Goal: Task Accomplishment & Management: Complete application form

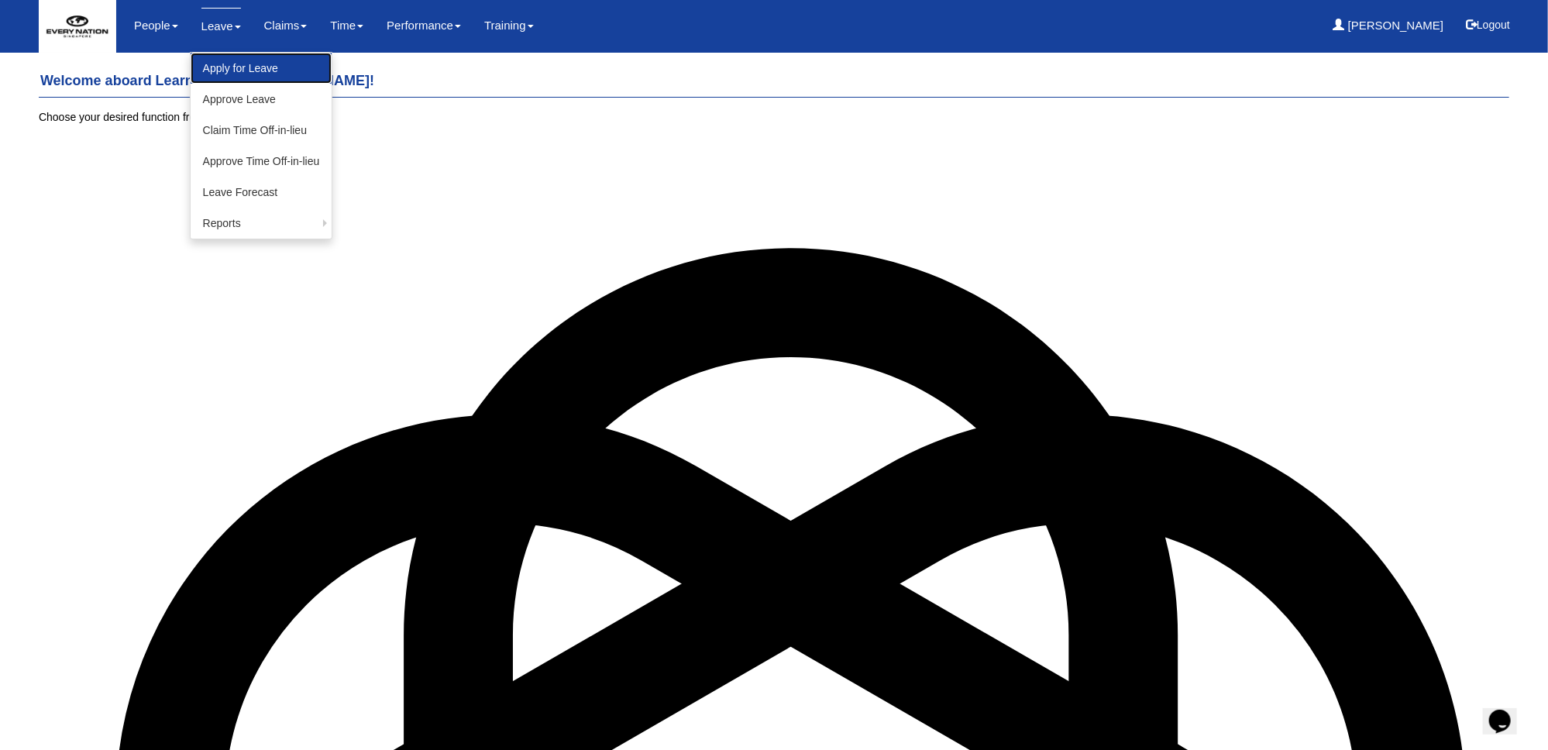
click at [212, 62] on link "Apply for Leave" at bounding box center [262, 68] width 142 height 31
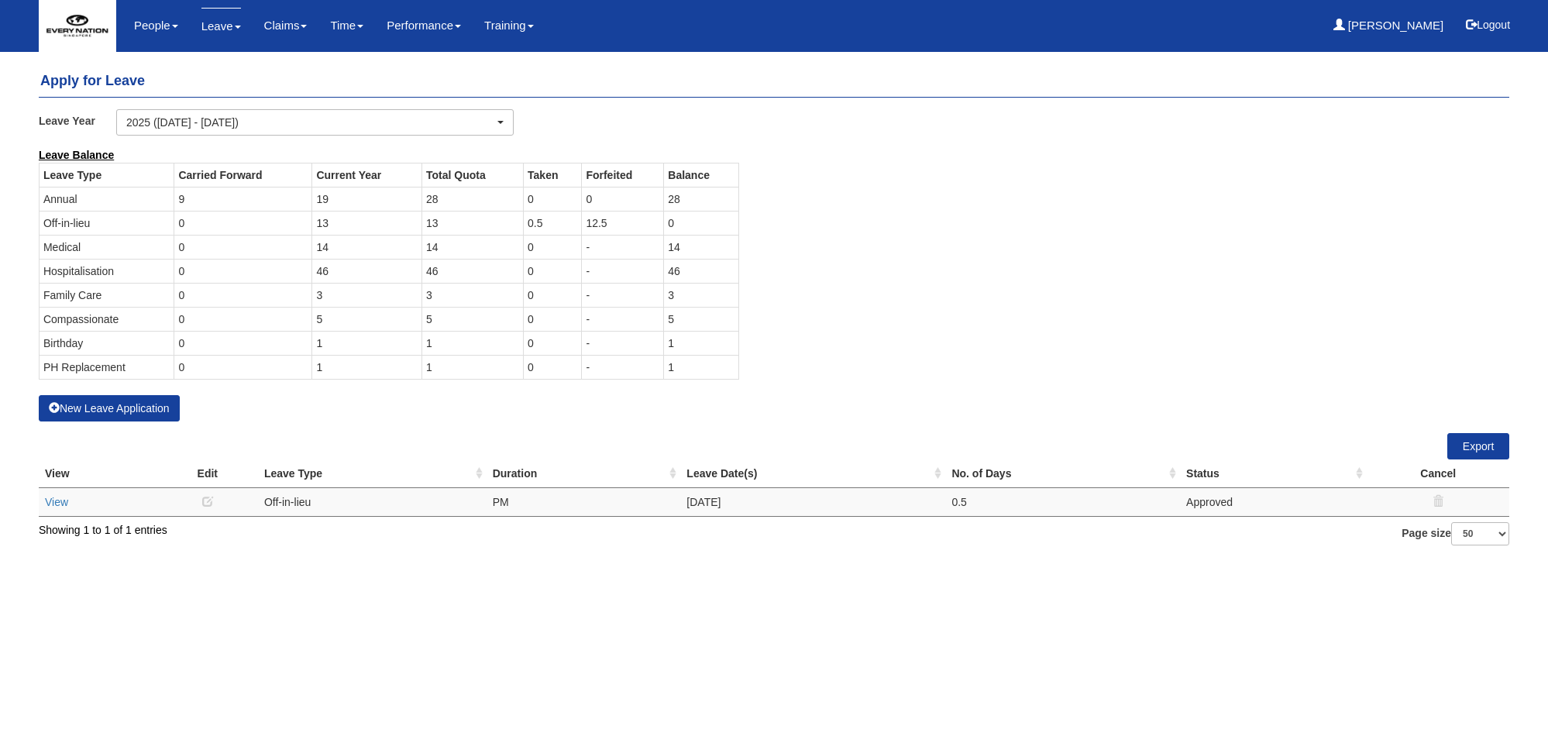
select select "50"
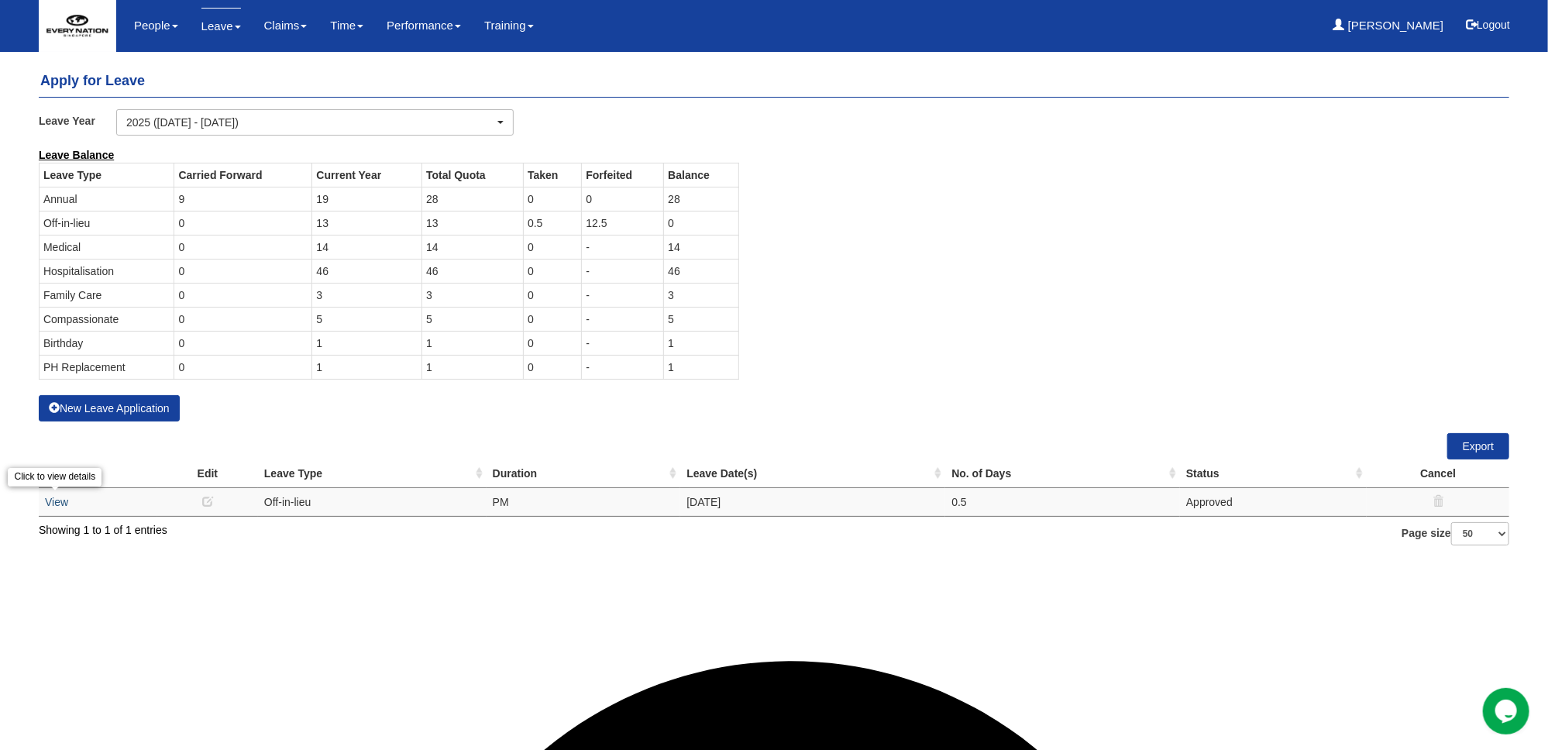
click at [59, 503] on link "View" at bounding box center [56, 502] width 23 height 12
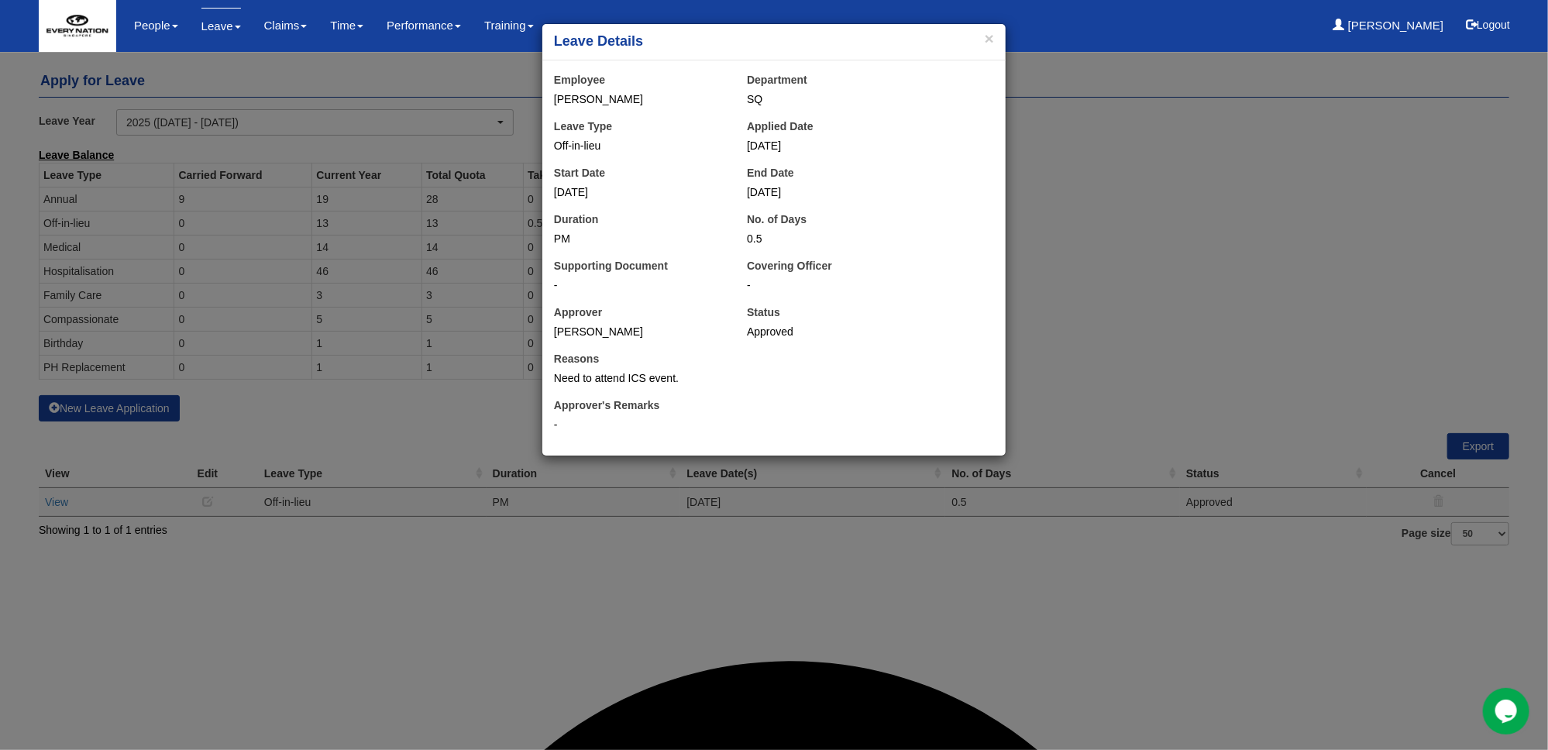
click at [1234, 286] on div "× Leave Details Employee [PERSON_NAME] Department SQ Leave Type Off-in-lieu App…" at bounding box center [774, 375] width 1548 height 750
click at [989, 36] on button "×" at bounding box center [989, 38] width 9 height 16
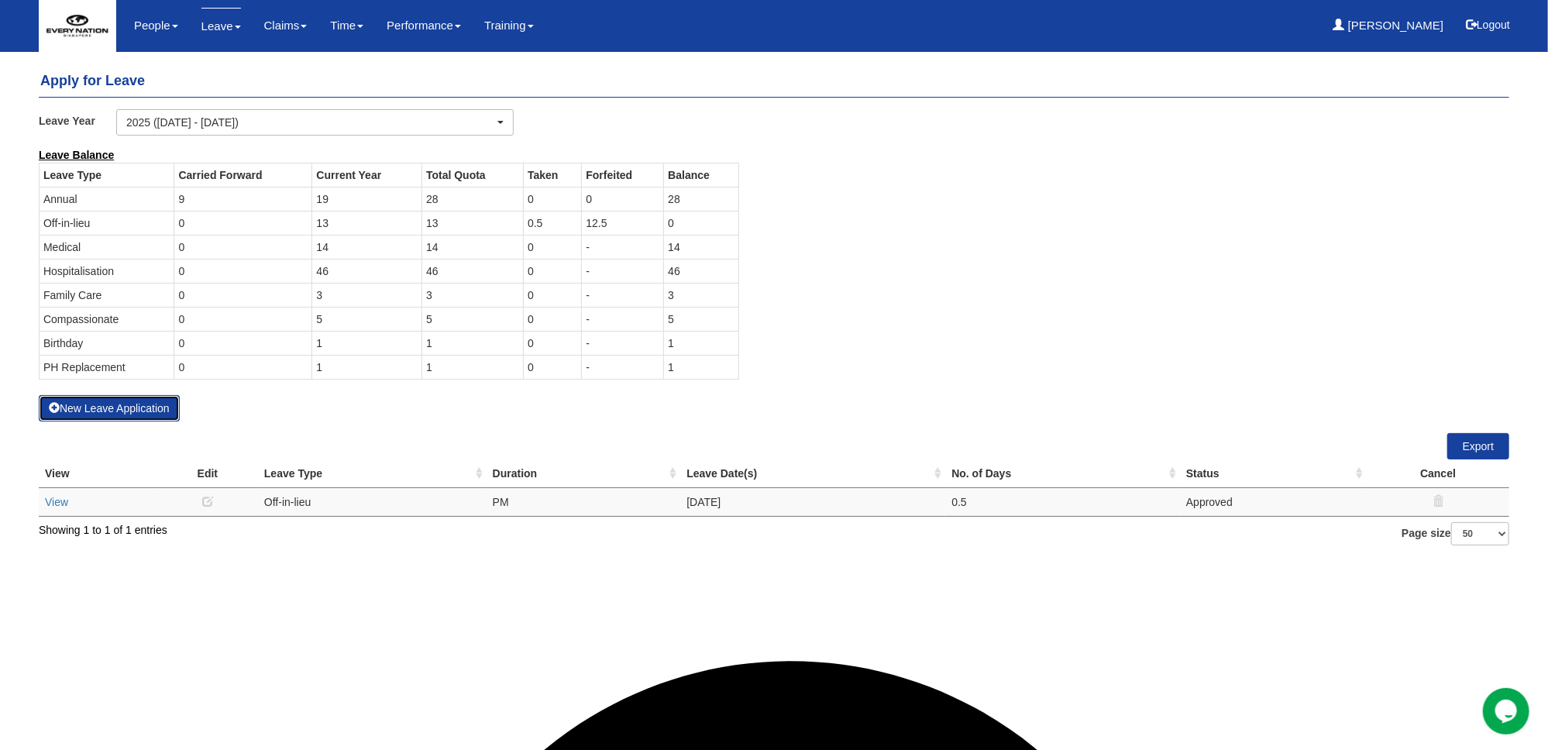
click at [100, 409] on button "New Leave Application" at bounding box center [109, 408] width 141 height 26
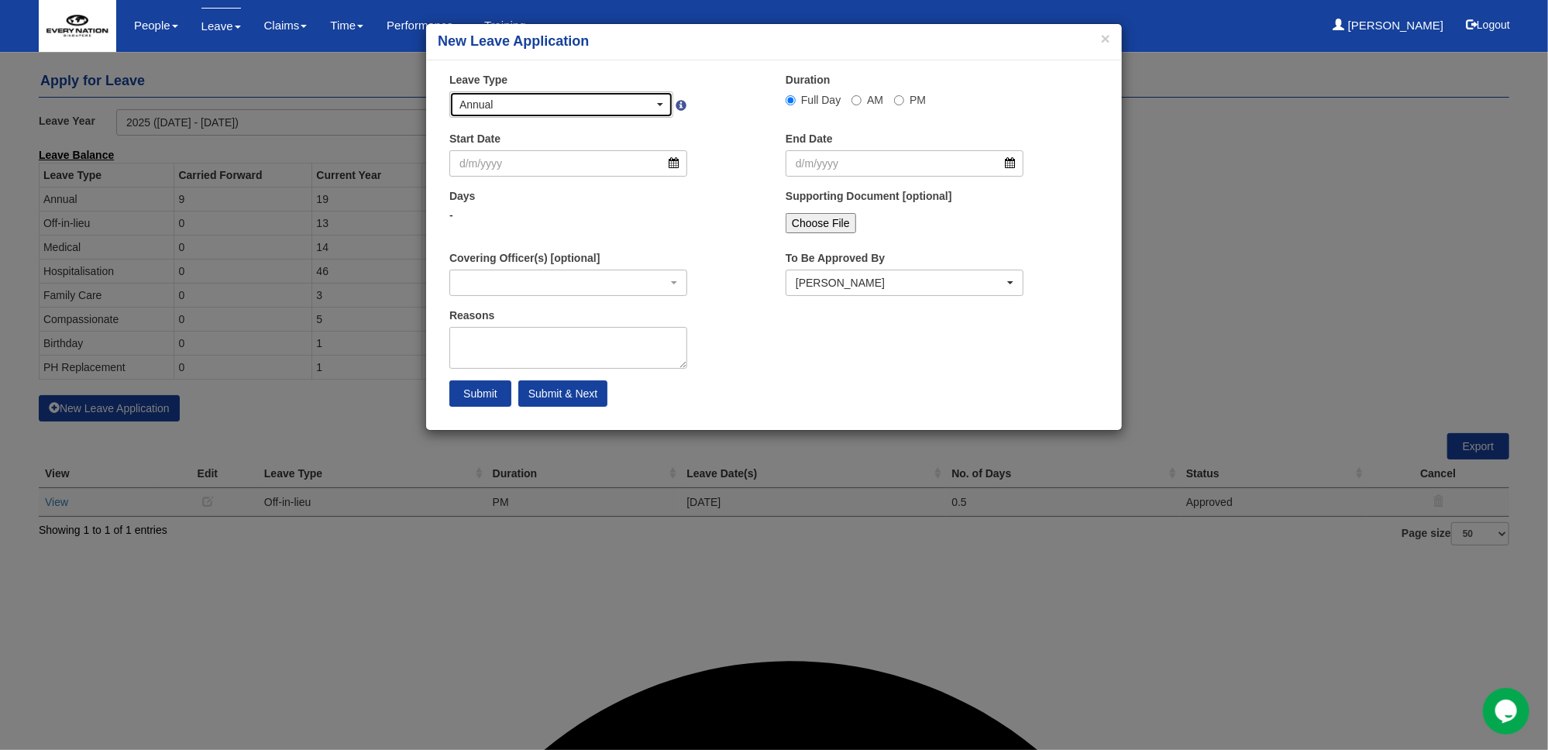
click at [663, 103] on span "button" at bounding box center [660, 104] width 6 height 3
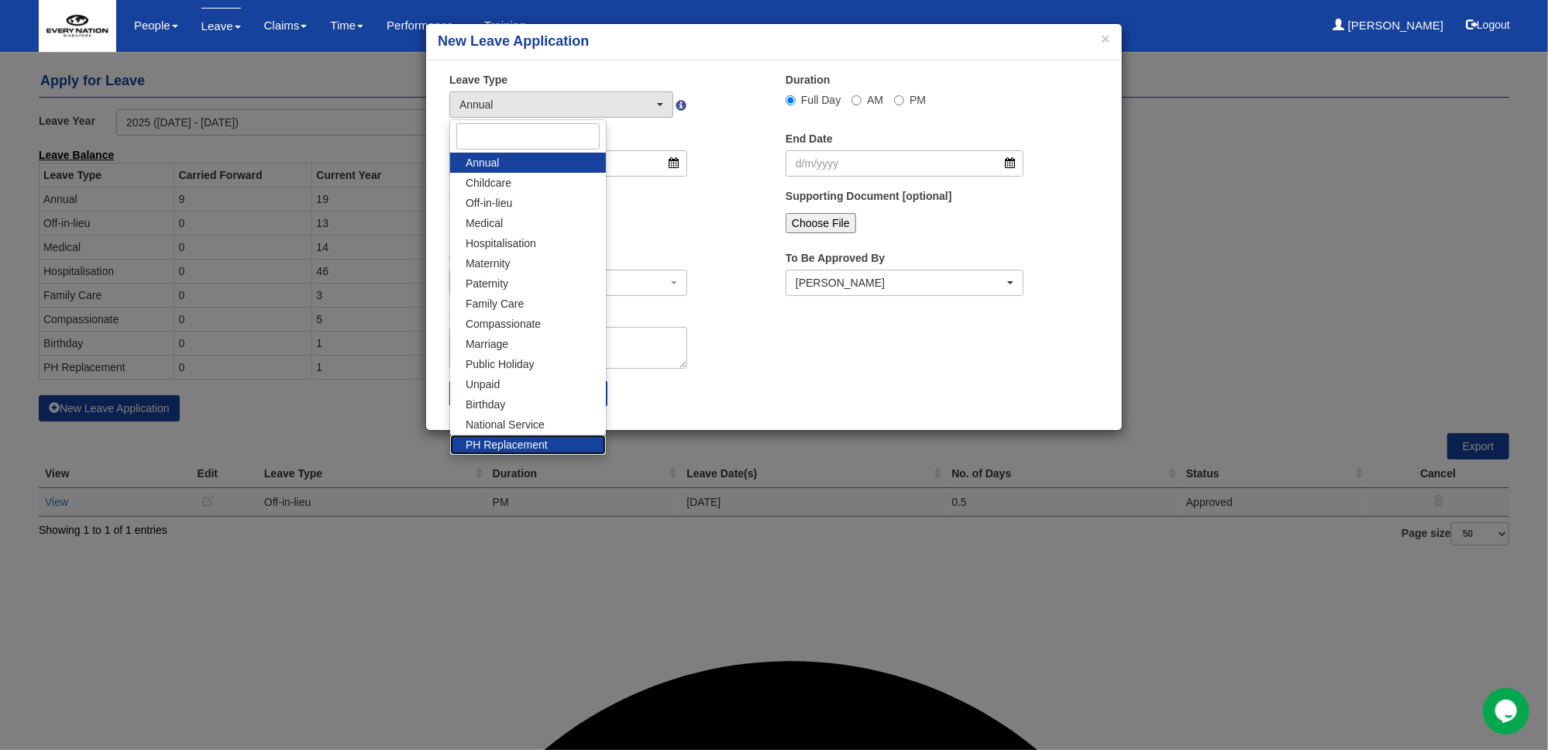
click at [470, 444] on span "PH Replacement" at bounding box center [507, 444] width 82 height 15
select select "26"
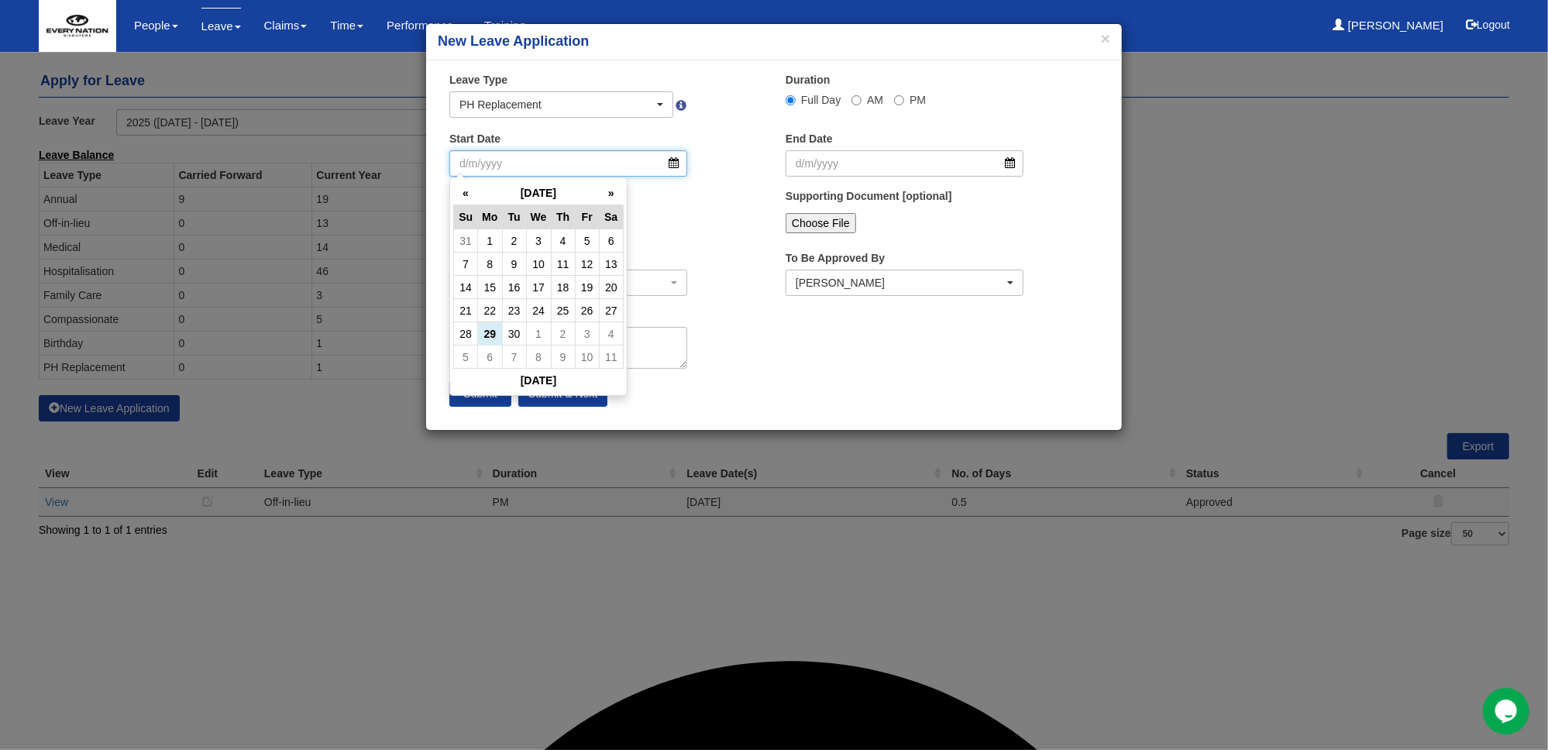
click at [676, 164] on input "Start Date" at bounding box center [568, 163] width 238 height 26
click at [614, 195] on th "»" at bounding box center [611, 193] width 24 height 24
click at [517, 263] on td "7" at bounding box center [514, 264] width 24 height 23
type input "[DATE]"
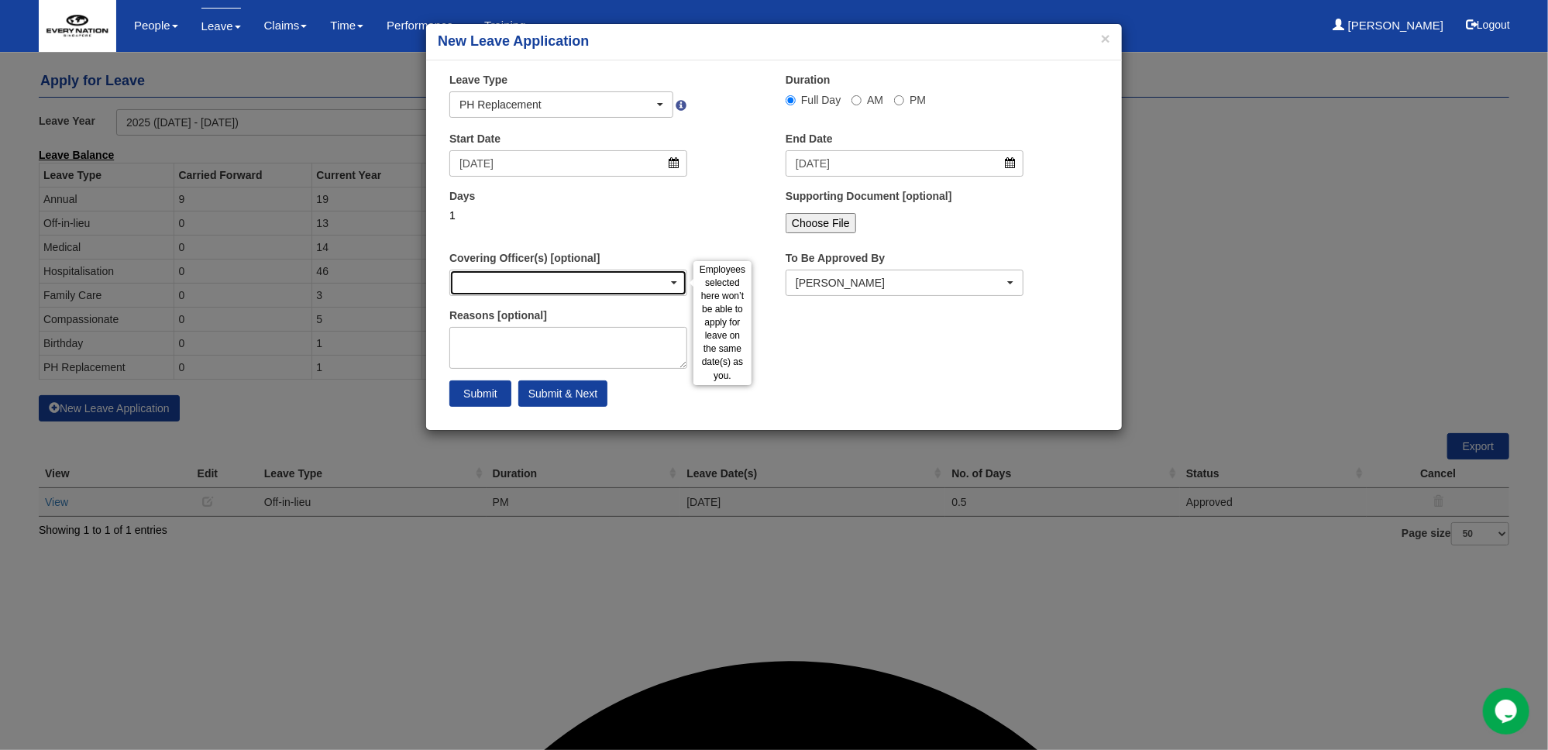
click at [677, 280] on div "button" at bounding box center [568, 282] width 236 height 25
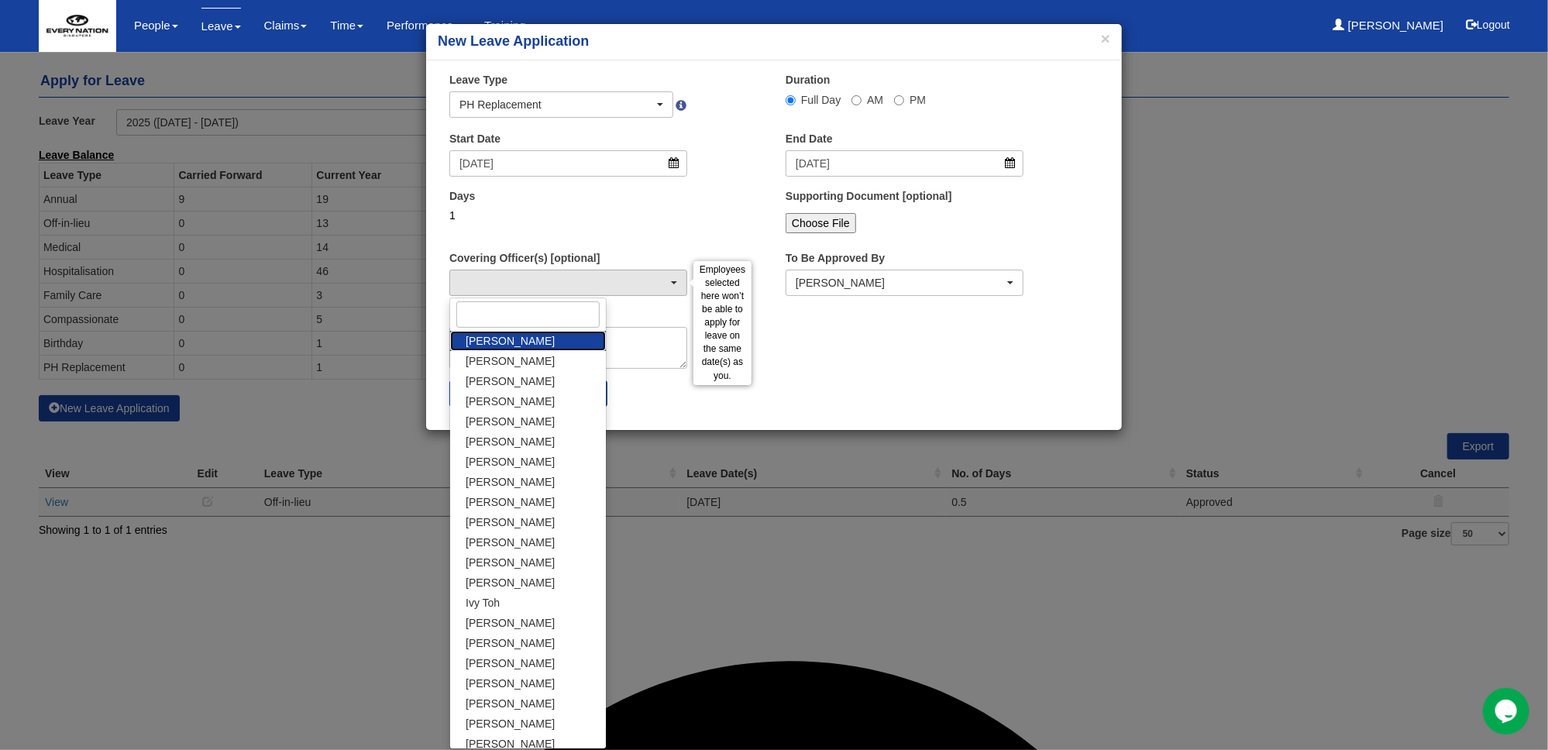
click at [532, 343] on link "[PERSON_NAME]" at bounding box center [528, 341] width 156 height 20
select select "f9fdb41a-740d-413b-8fdb-062be9a296aa"
click at [632, 243] on div "Days 1" at bounding box center [606, 216] width 336 height 57
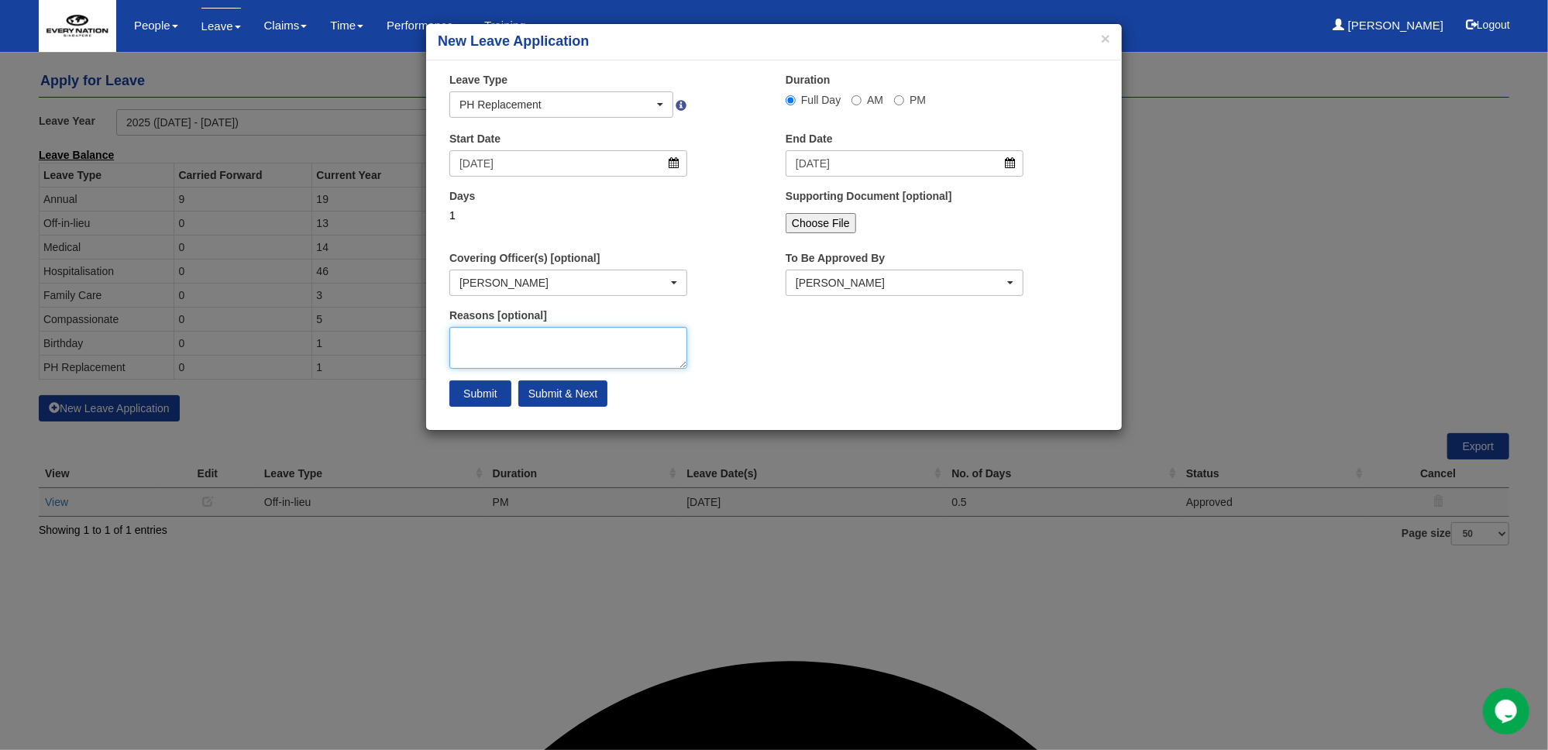
click at [528, 344] on textarea "Reasons [optional]" at bounding box center [568, 348] width 238 height 42
type textarea "P"
type textarea "B"
type textarea "Fall Break with family"
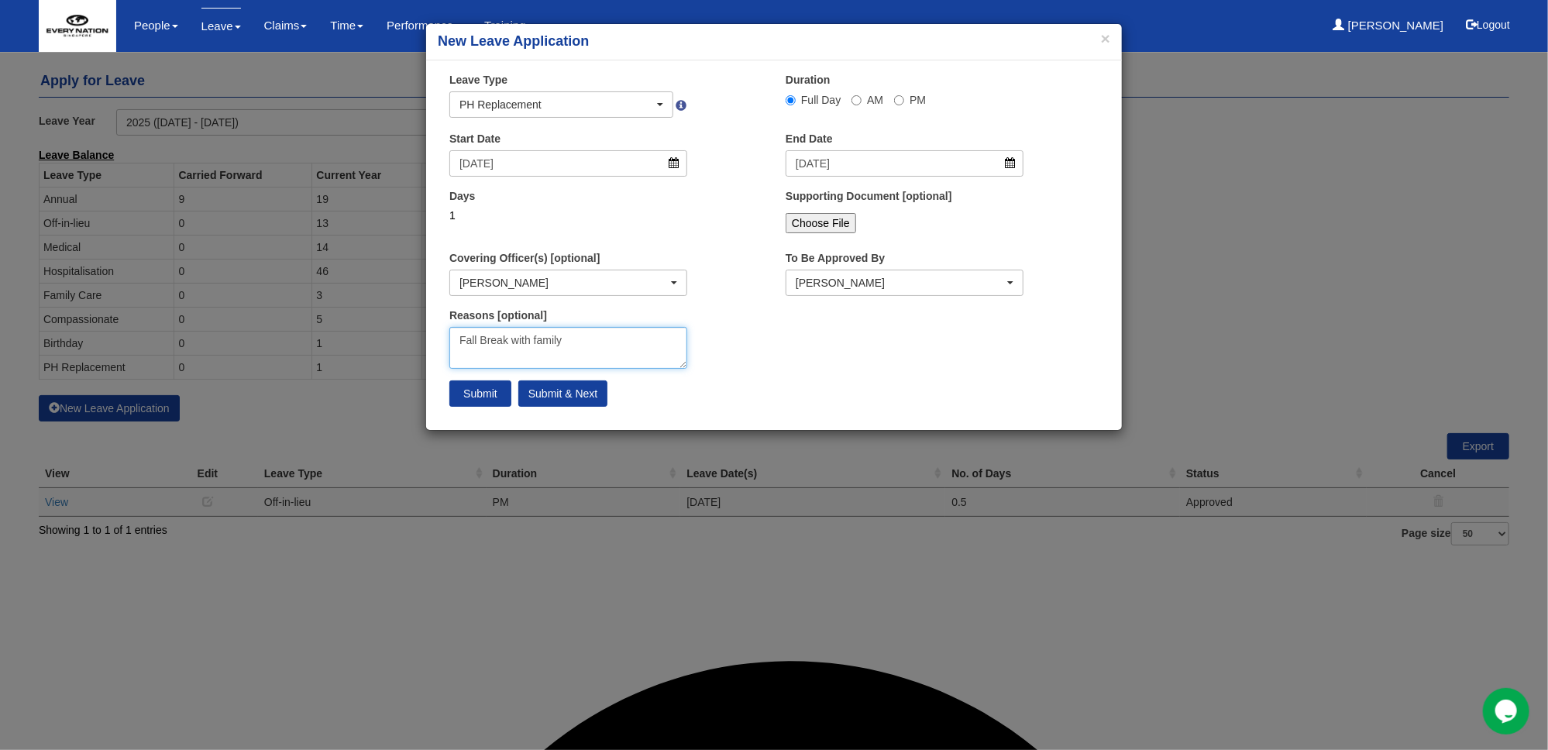
type textarea "ly"
drag, startPoint x: 566, startPoint y: 342, endPoint x: 455, endPoint y: 337, distance: 110.9
click at [455, 337] on textarea "Fall Break with family" at bounding box center [568, 348] width 238 height 42
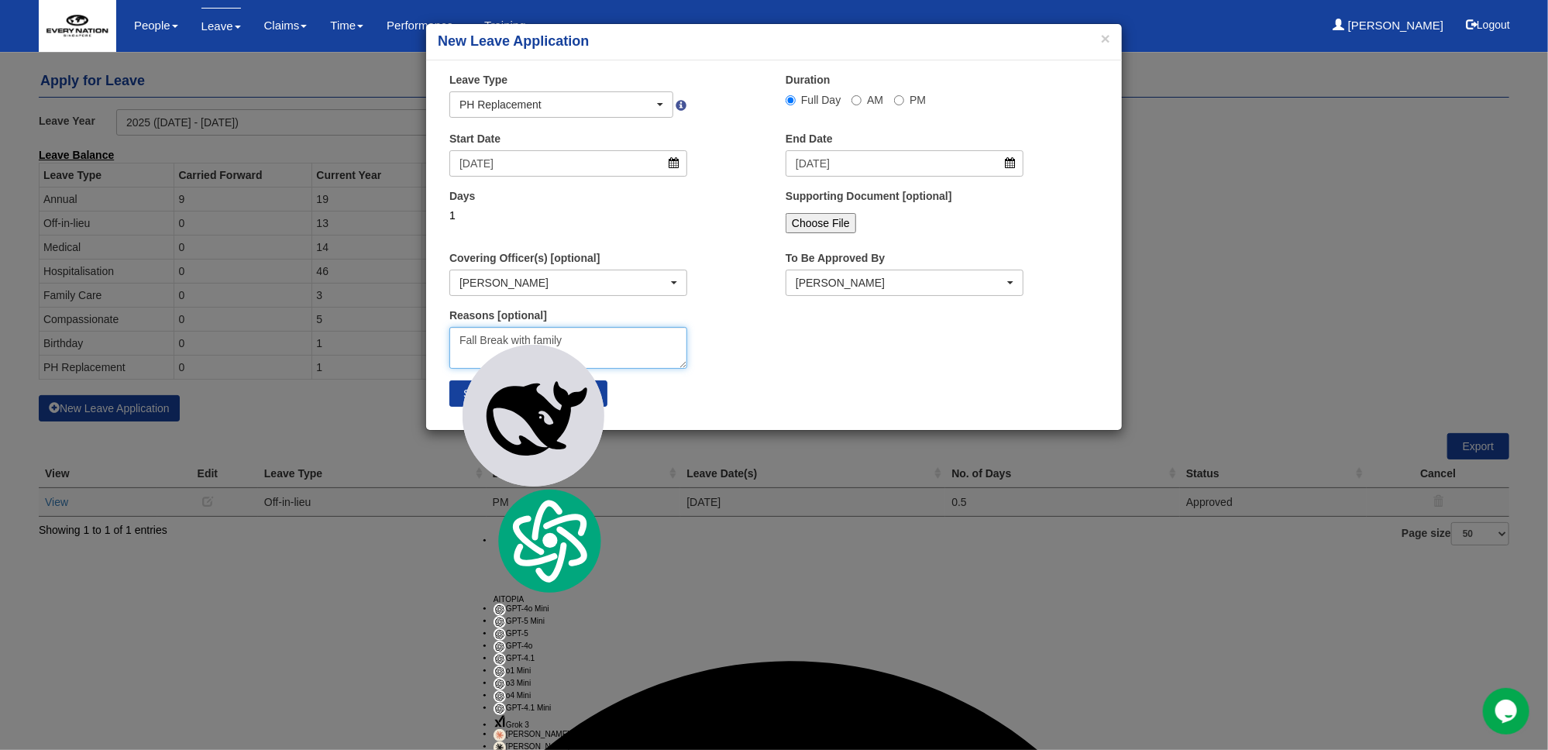
type textarea "Fall Break with family"
click at [556, 398] on input "Submit & Next" at bounding box center [562, 393] width 89 height 26
select select "1"
select select
select select "50"
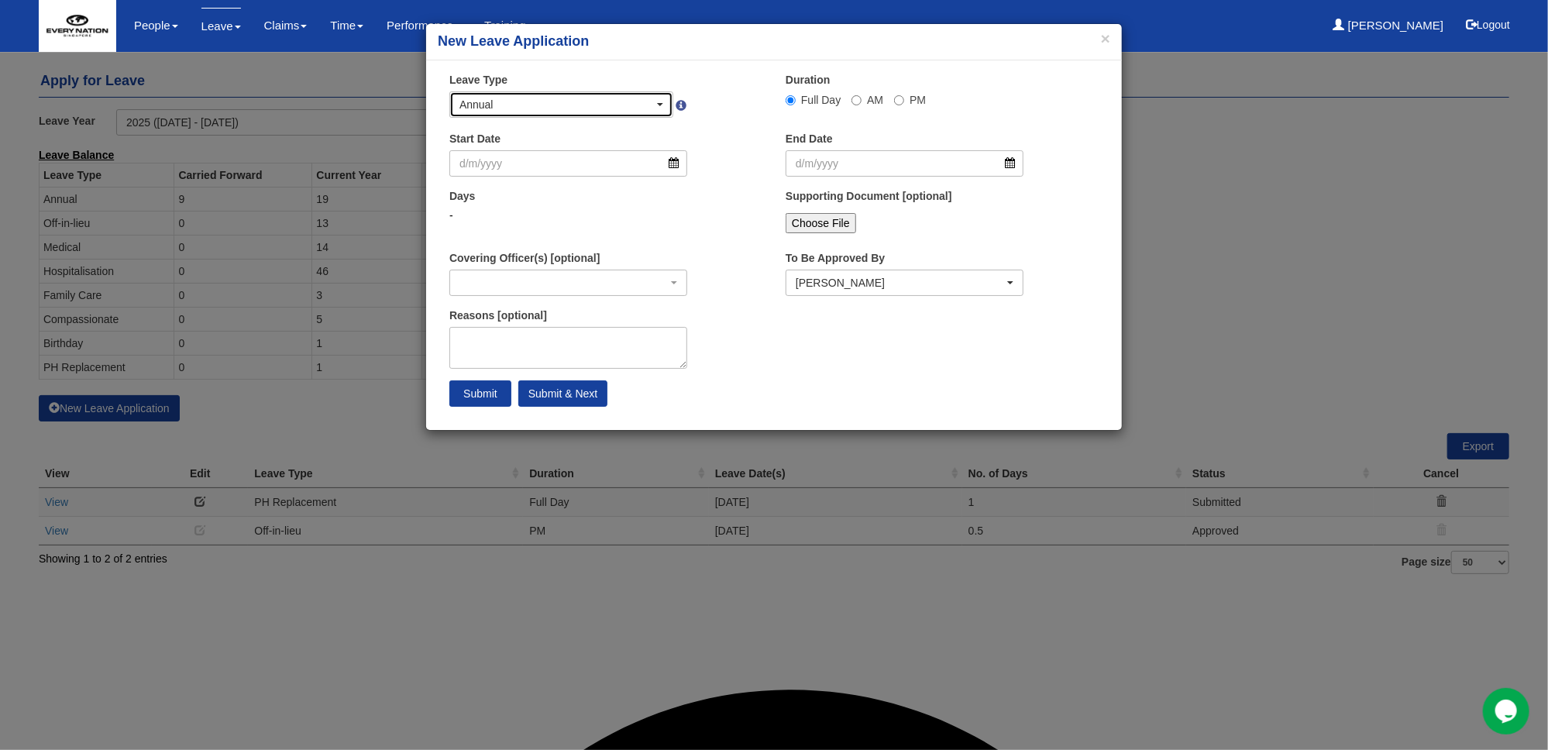
click at [662, 103] on span "button" at bounding box center [660, 104] width 6 height 3
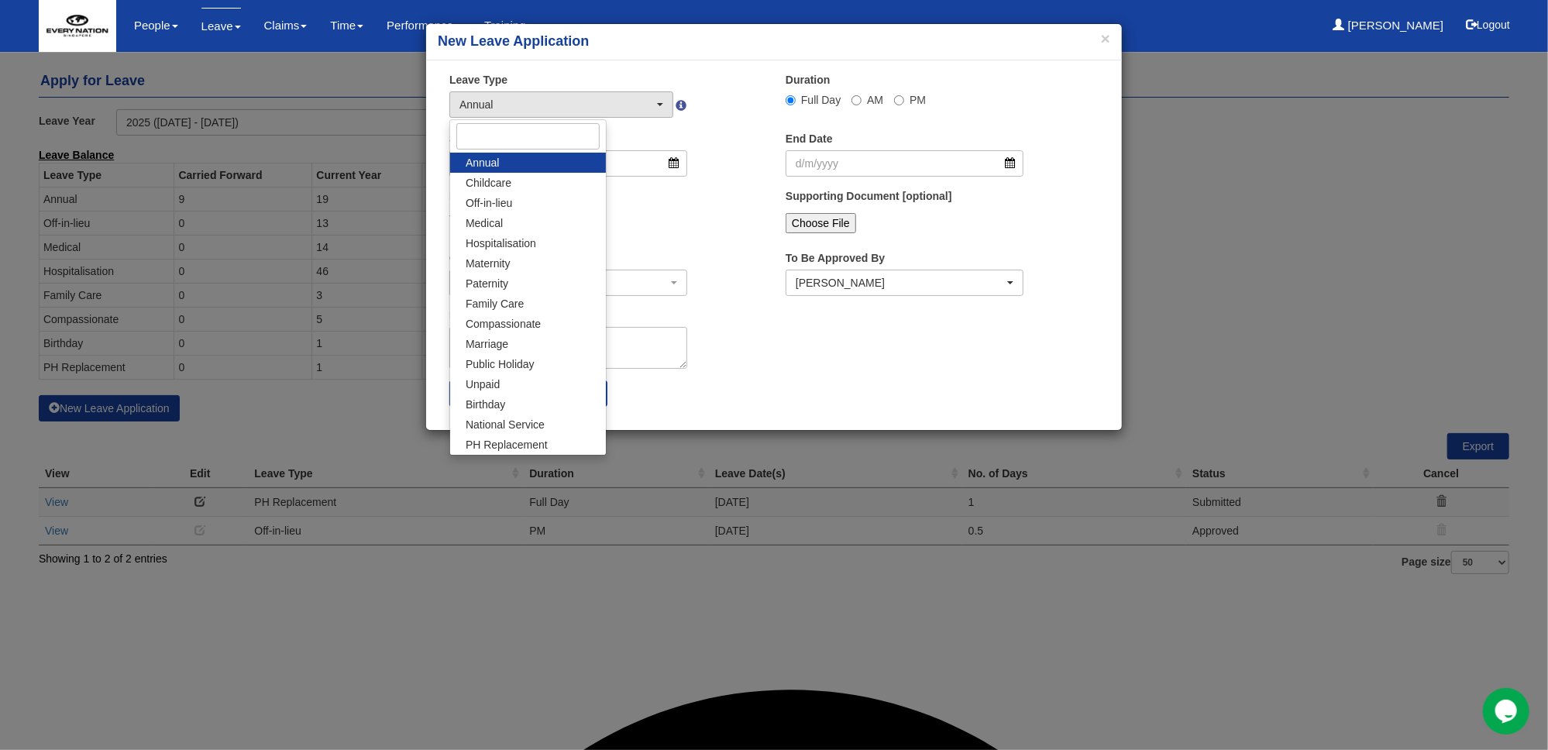
click at [680, 36] on h4 "New Leave Application" at bounding box center [774, 42] width 673 height 20
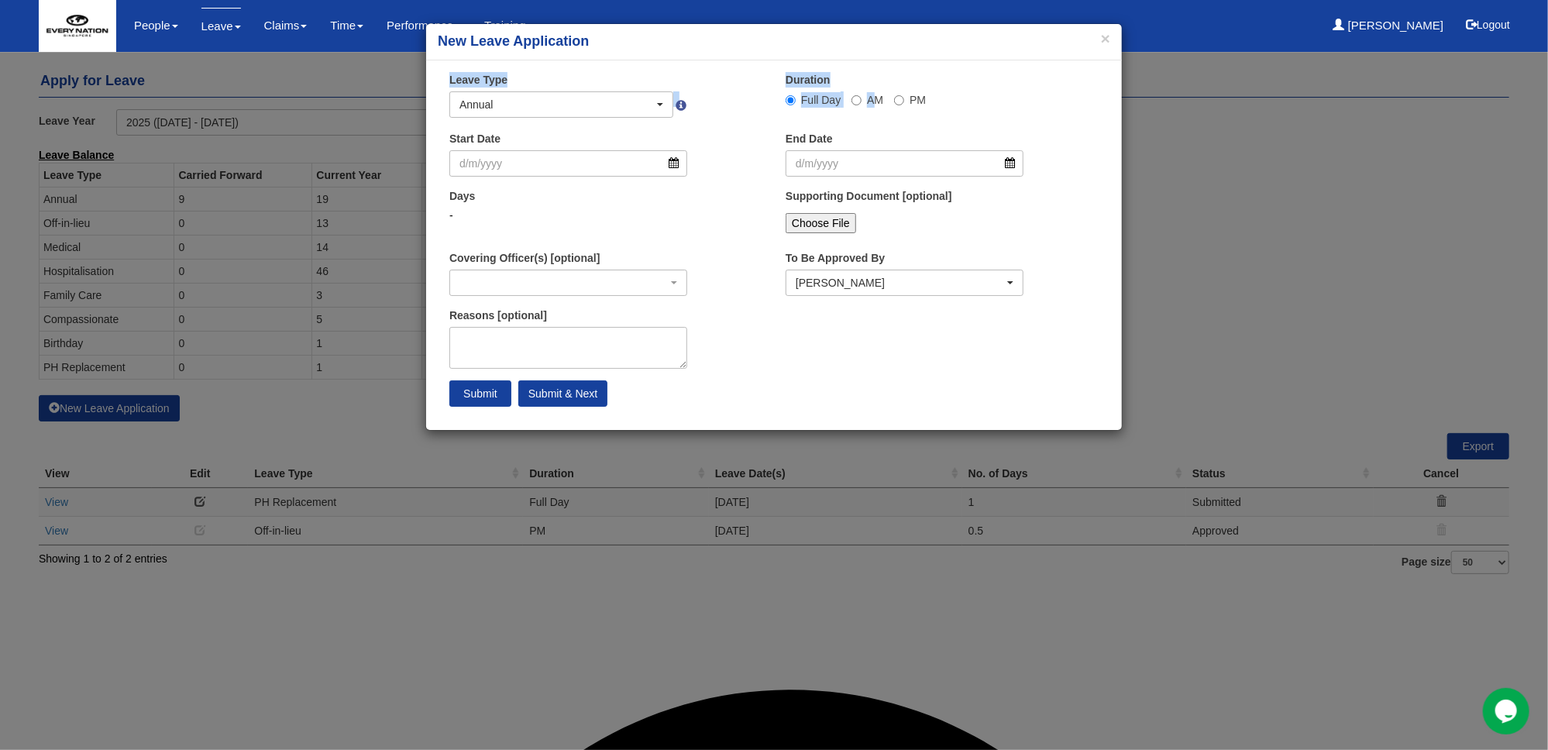
drag, startPoint x: 680, startPoint y: 36, endPoint x: 869, endPoint y: 102, distance: 199.9
click at [869, 102] on div "× New Leave Application × Leave Type Annual Childcare Off-in-lieu Medical Hospi…" at bounding box center [773, 227] width 697 height 408
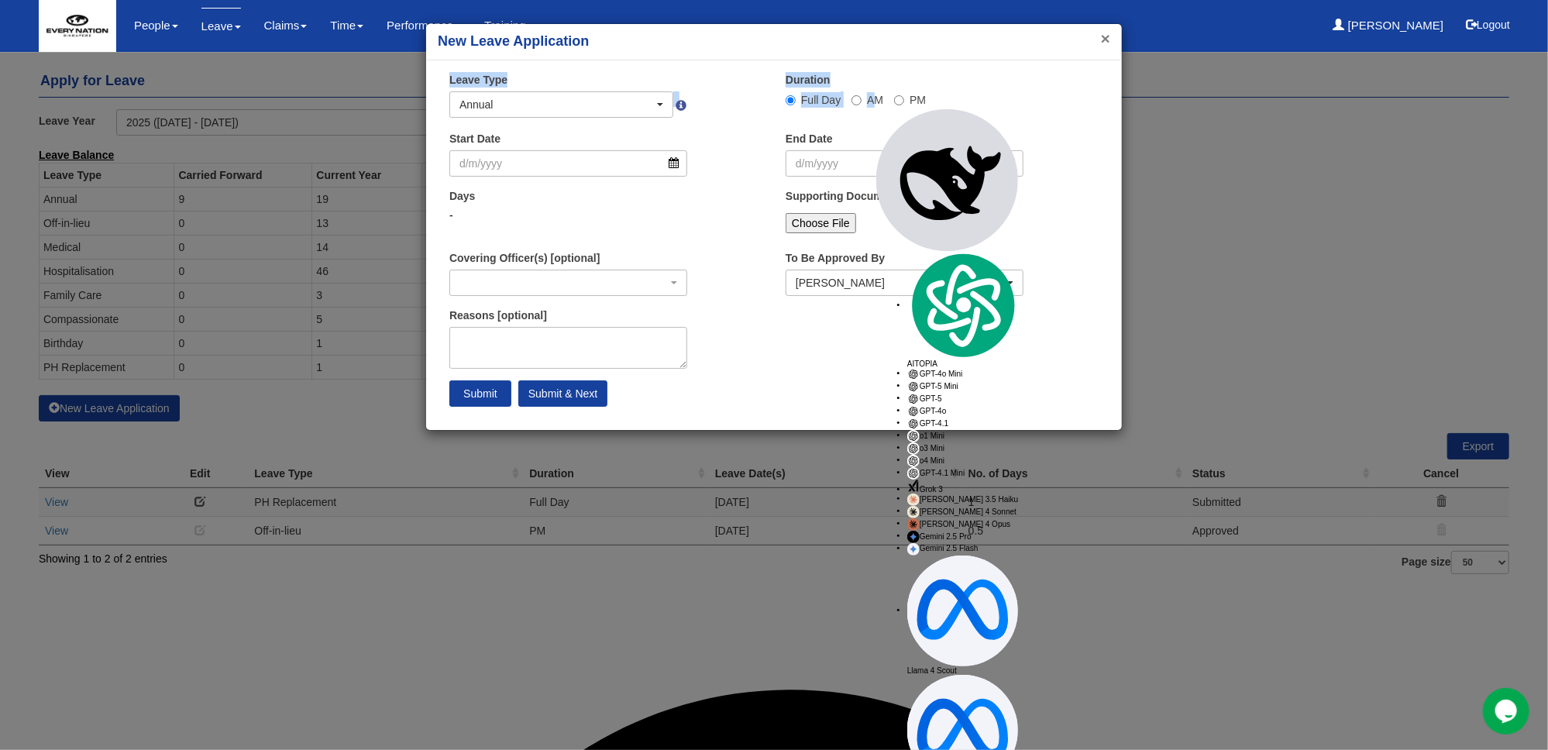
click at [1109, 36] on button "×" at bounding box center [1105, 38] width 9 height 16
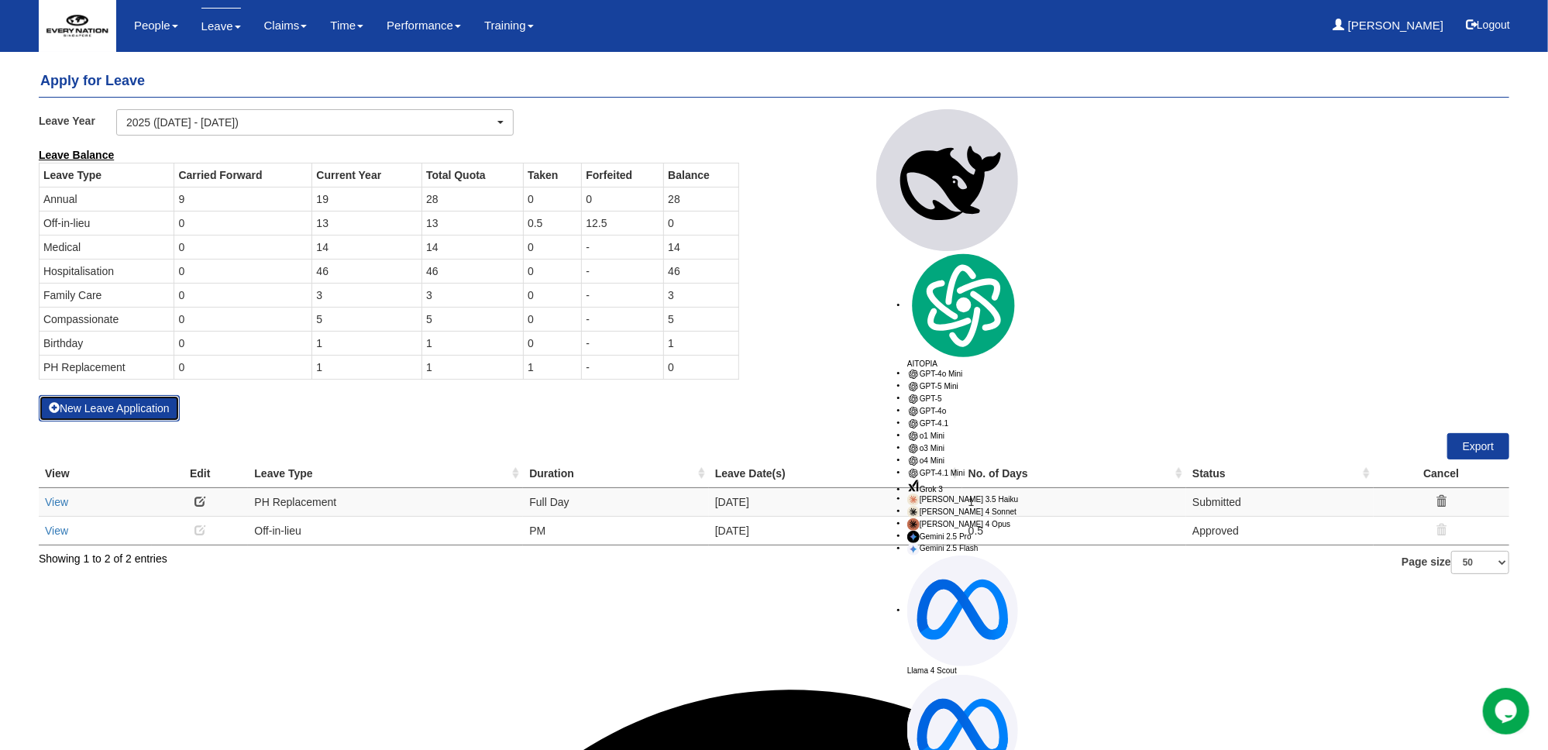
click at [54, 407] on span at bounding box center [54, 407] width 11 height 11
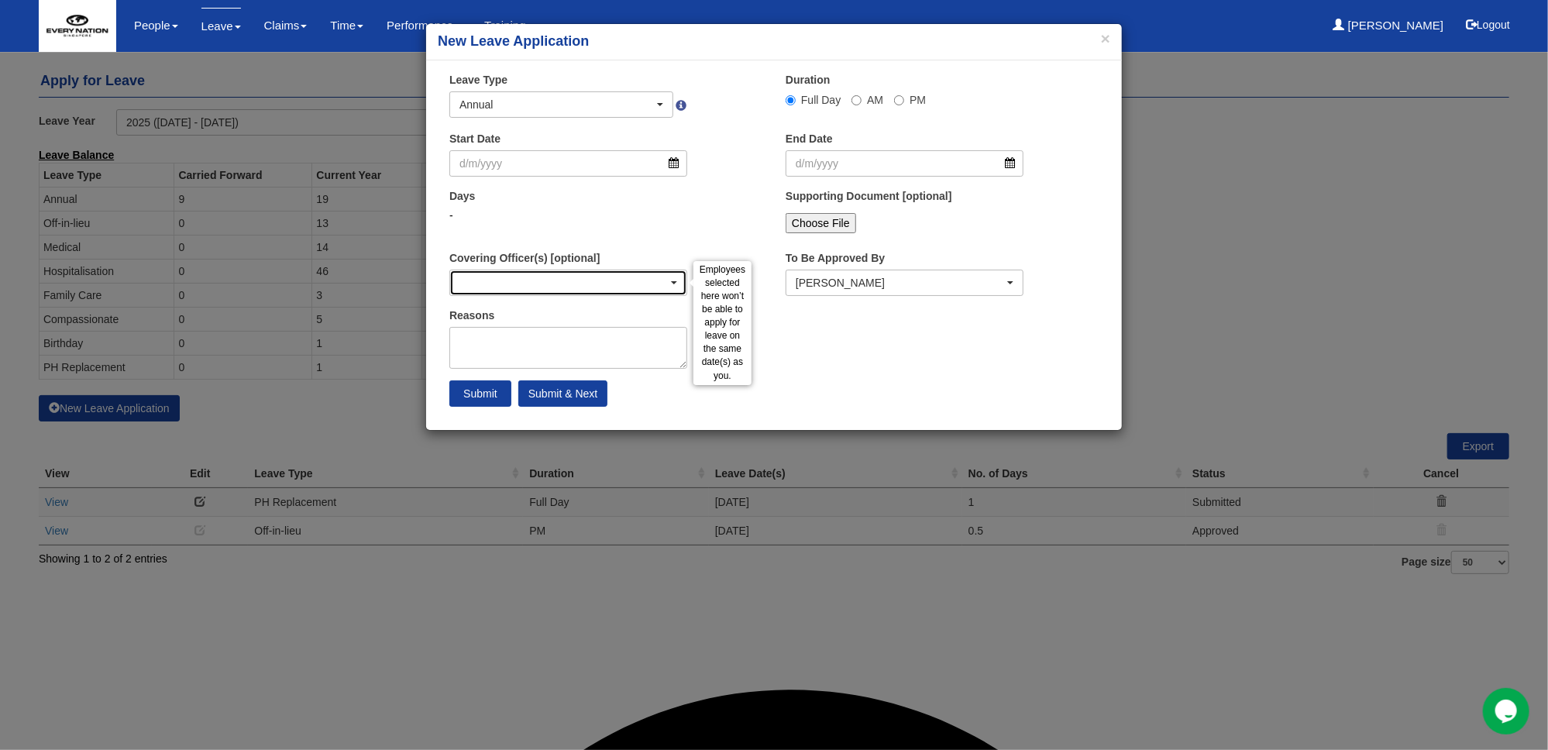
click at [673, 281] on span "button" at bounding box center [674, 282] width 6 height 3
click at [676, 281] on span "button" at bounding box center [674, 282] width 6 height 3
click at [614, 284] on div "button" at bounding box center [568, 282] width 236 height 25
click at [514, 281] on div "button" at bounding box center [568, 282] width 236 height 25
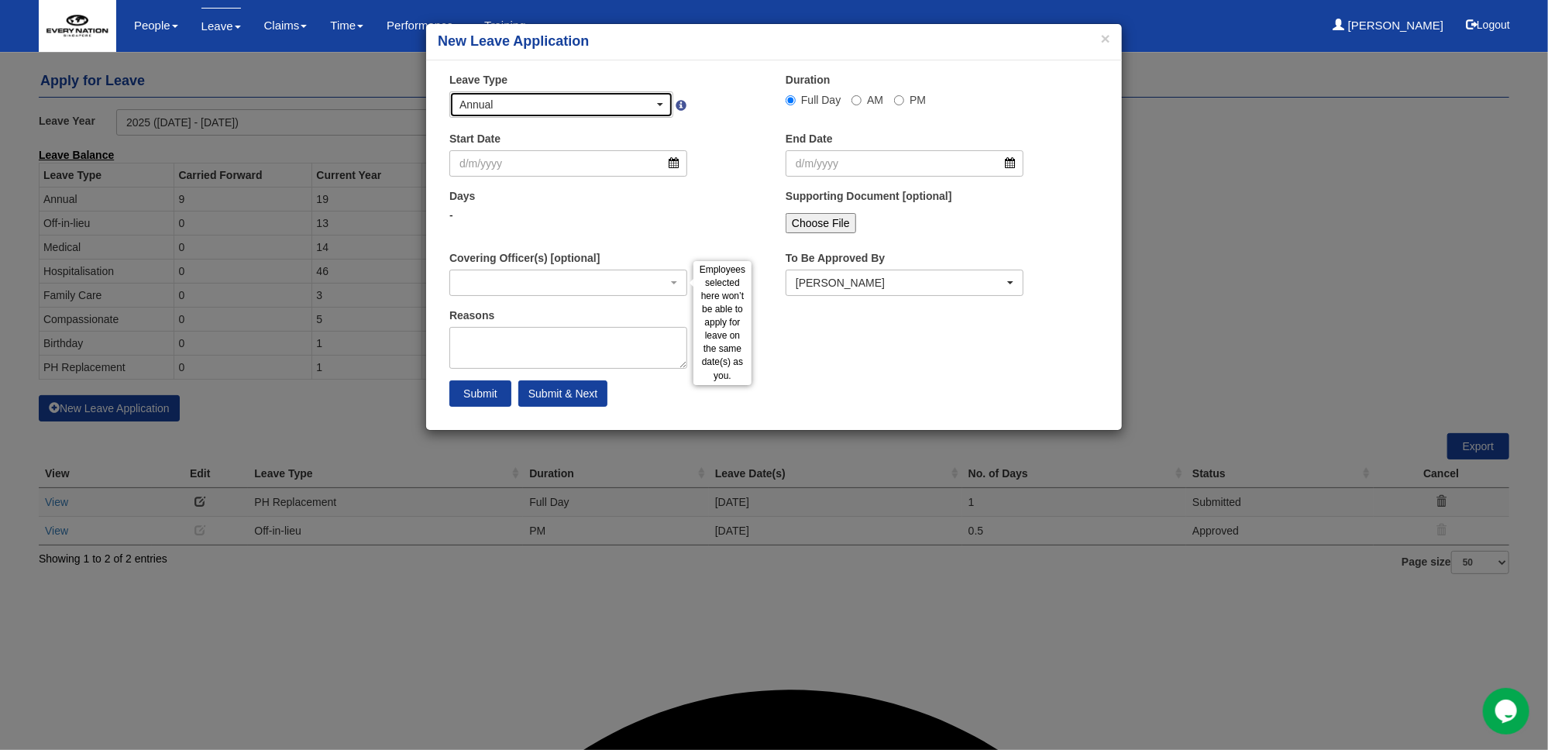
click at [666, 102] on div "Annual" at bounding box center [561, 104] width 222 height 25
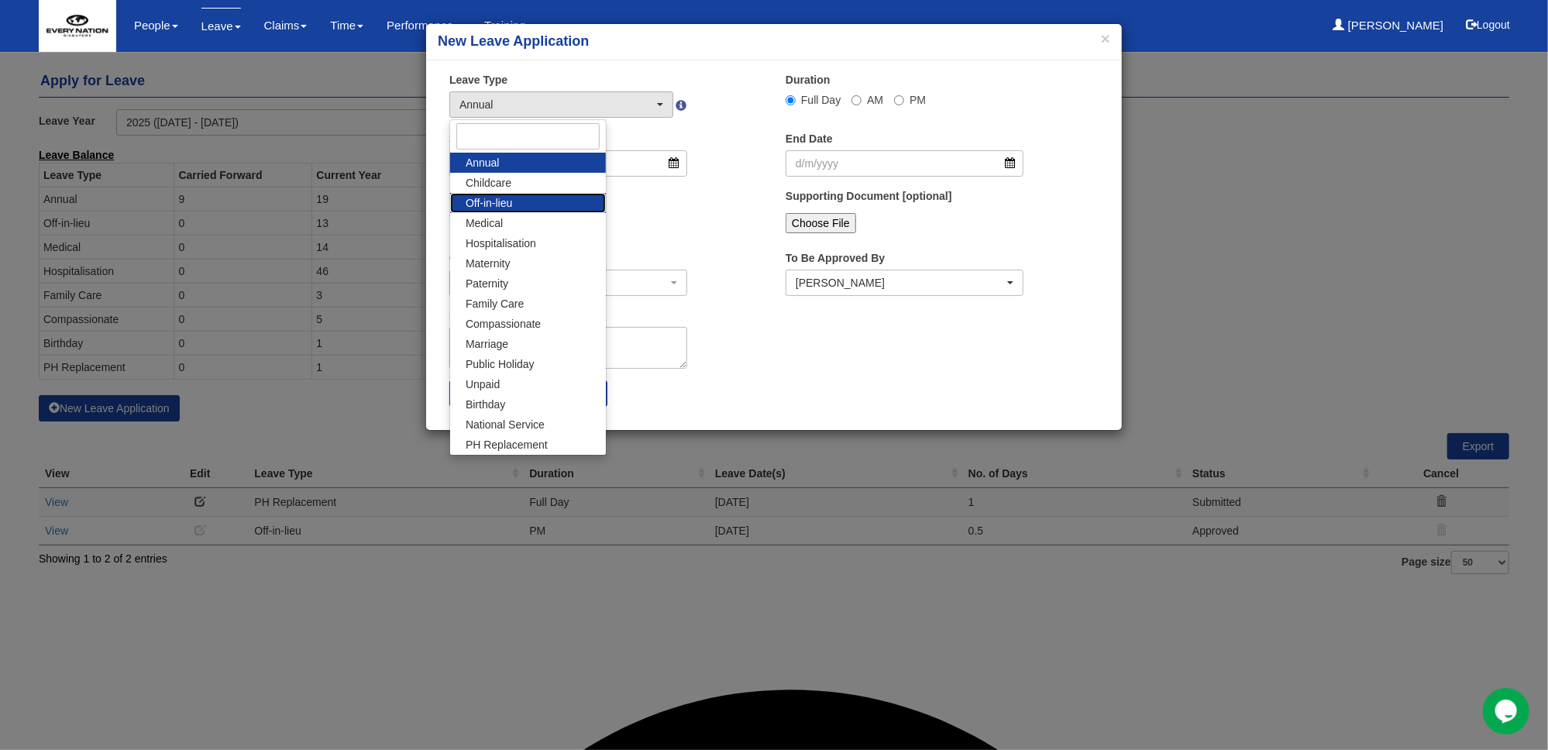
click at [480, 202] on span "Off-in-lieu" at bounding box center [489, 202] width 46 height 15
select select "3"
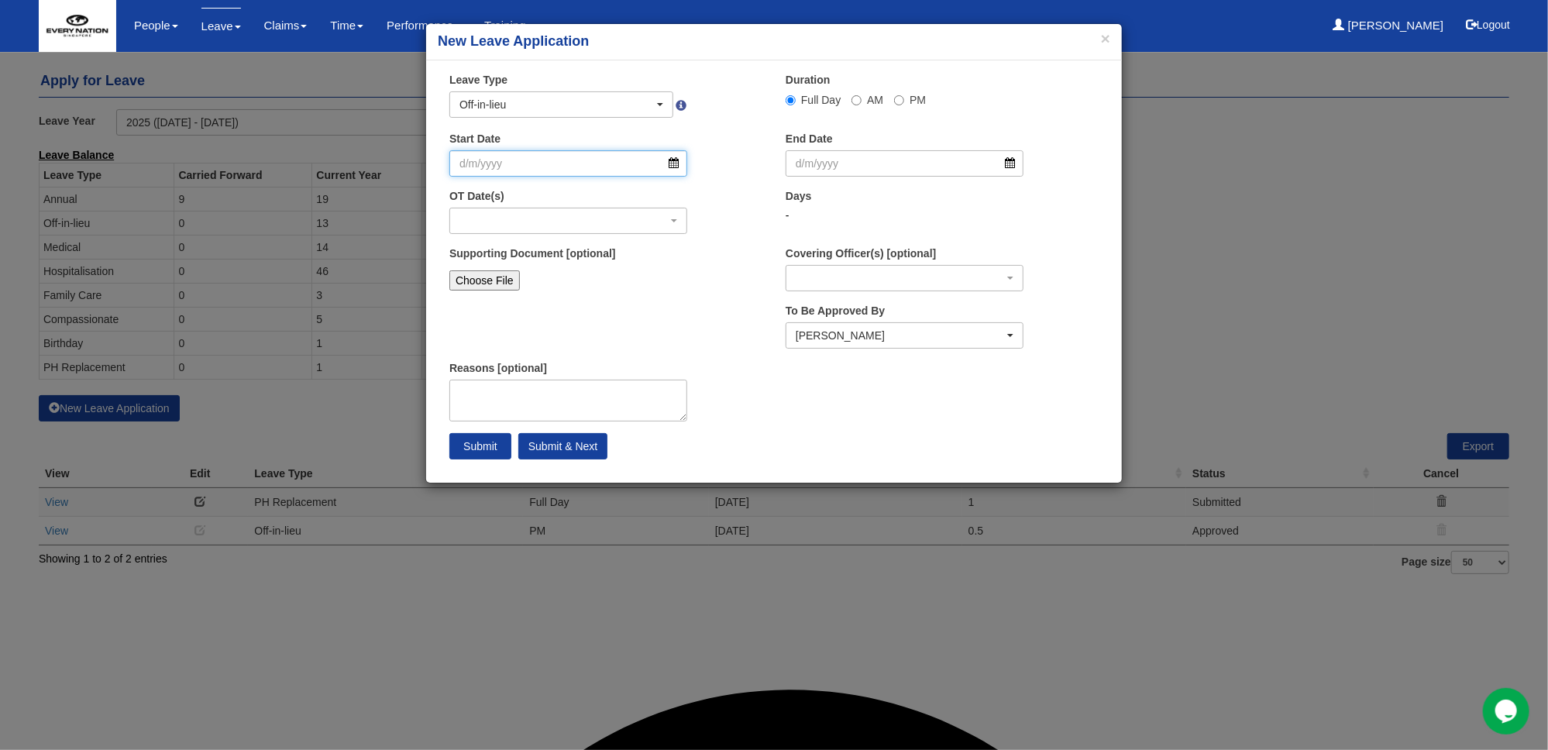
click at [675, 164] on input "Start Date" at bounding box center [568, 163] width 238 height 26
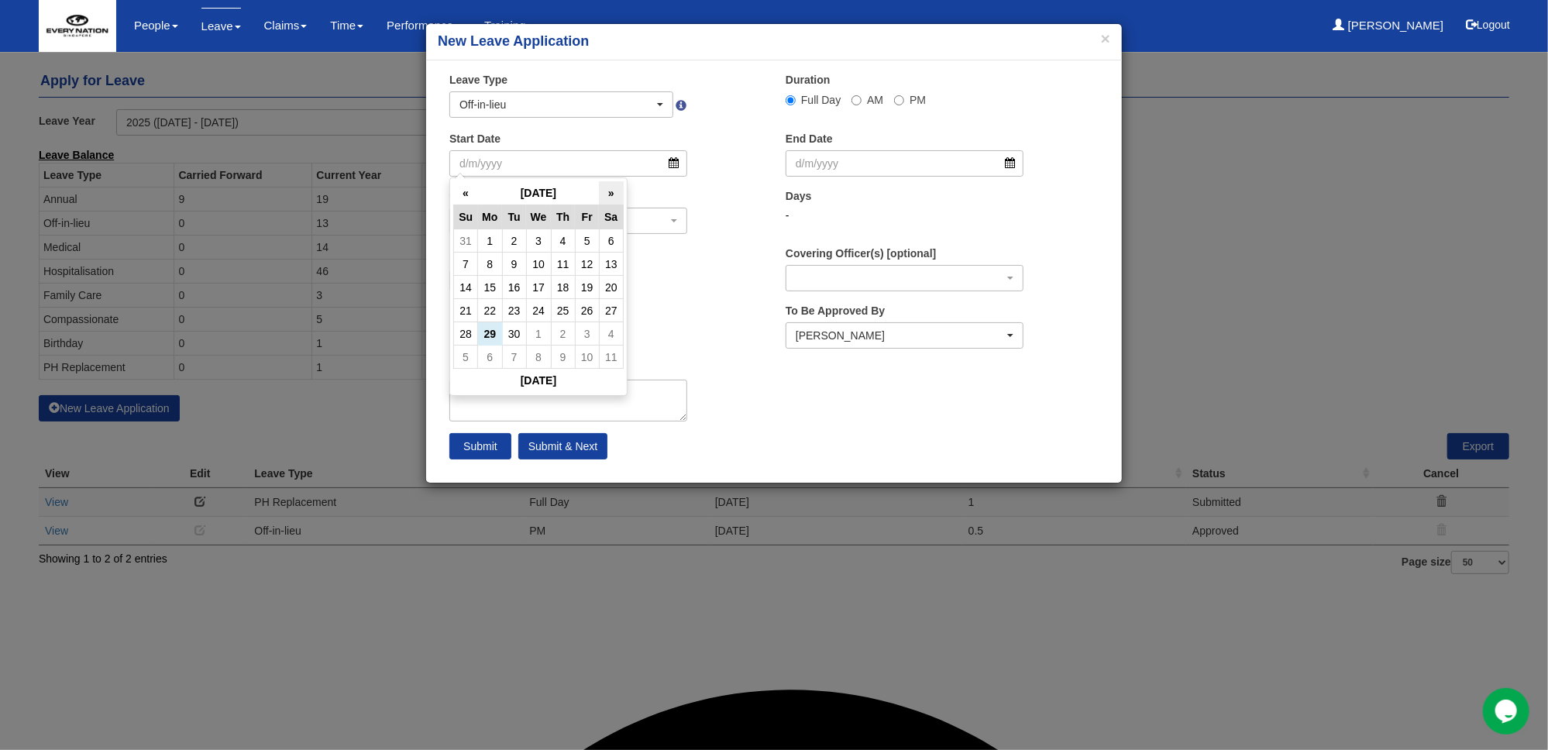
click at [606, 194] on th "»" at bounding box center [611, 193] width 24 height 24
click at [532, 265] on td "8" at bounding box center [538, 264] width 25 height 23
type input "[DATE]"
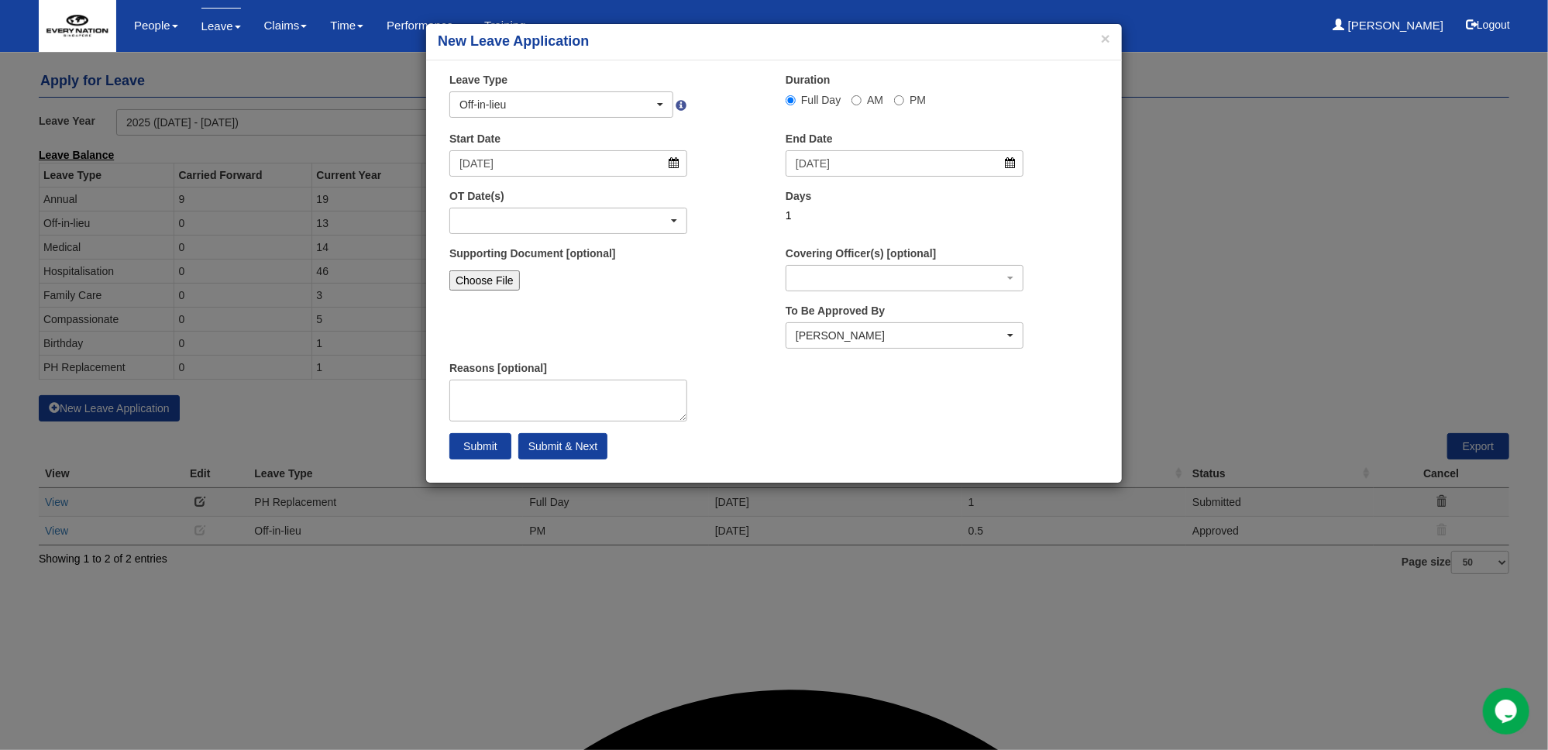
select select
click at [677, 218] on div "button" at bounding box center [568, 220] width 236 height 25
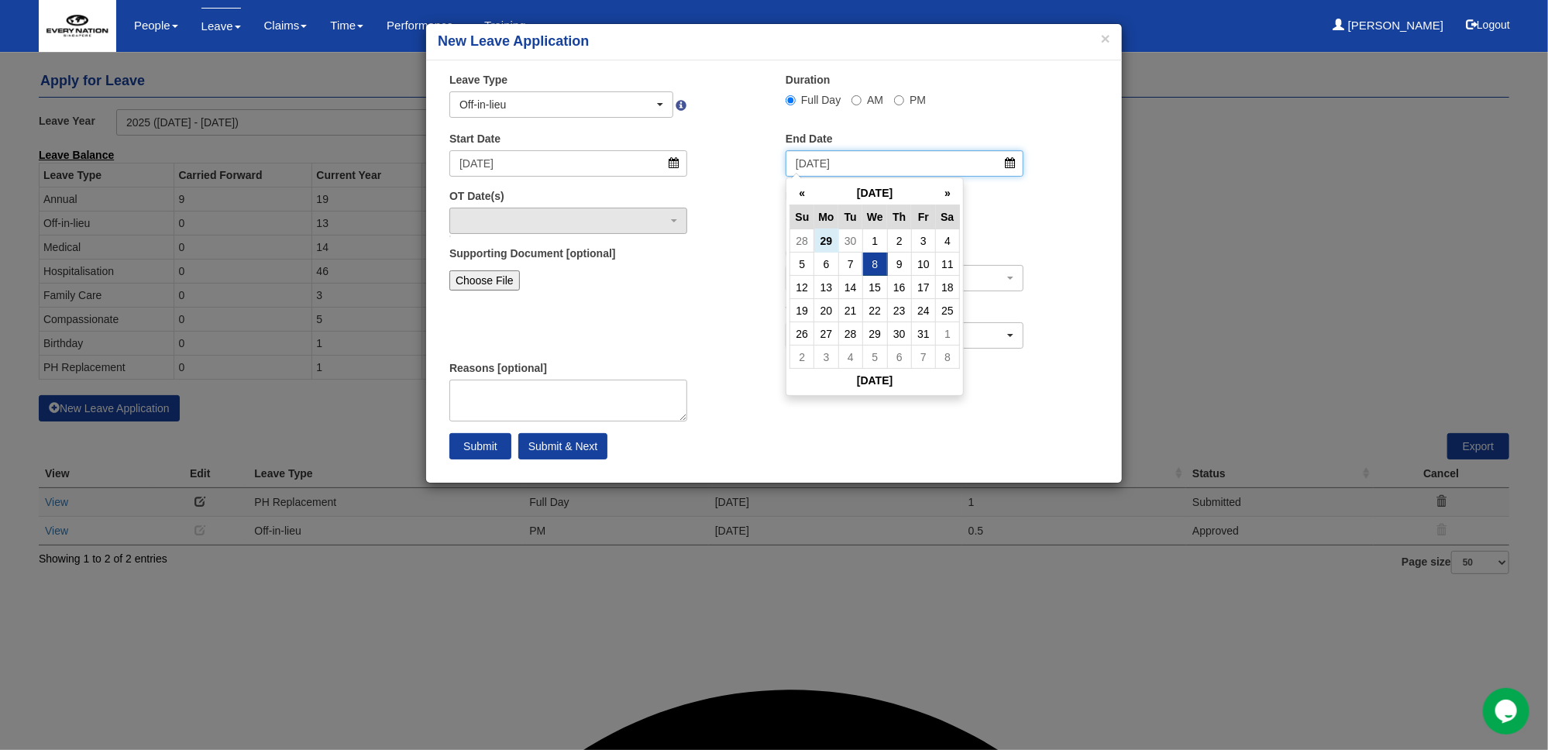
click at [952, 167] on input "[DATE]" at bounding box center [905, 163] width 238 height 26
click at [899, 264] on td "9" at bounding box center [899, 264] width 24 height 23
type input "[DATE]"
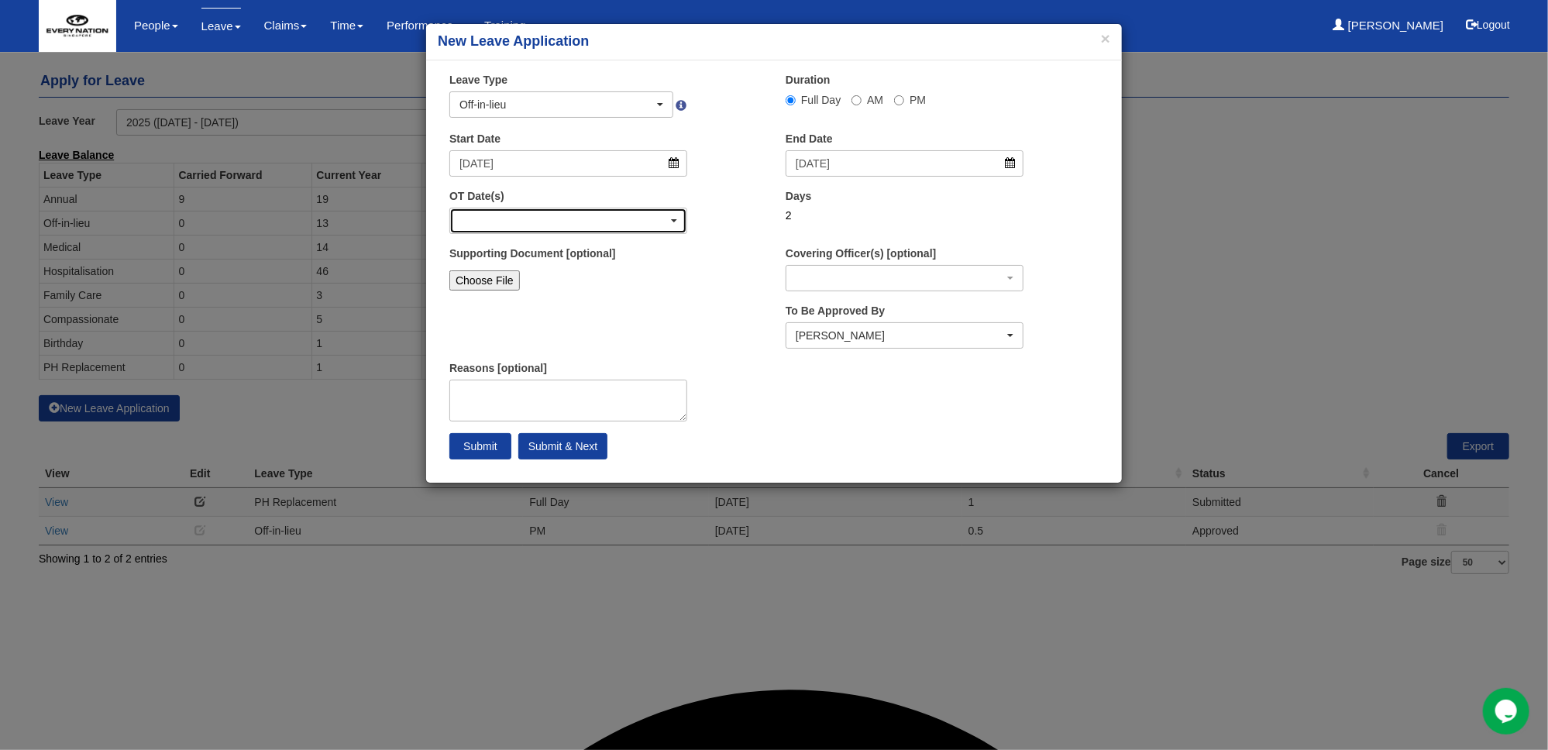
click at [595, 224] on div "button" at bounding box center [568, 220] width 236 height 25
click at [676, 221] on span "button" at bounding box center [674, 220] width 6 height 3
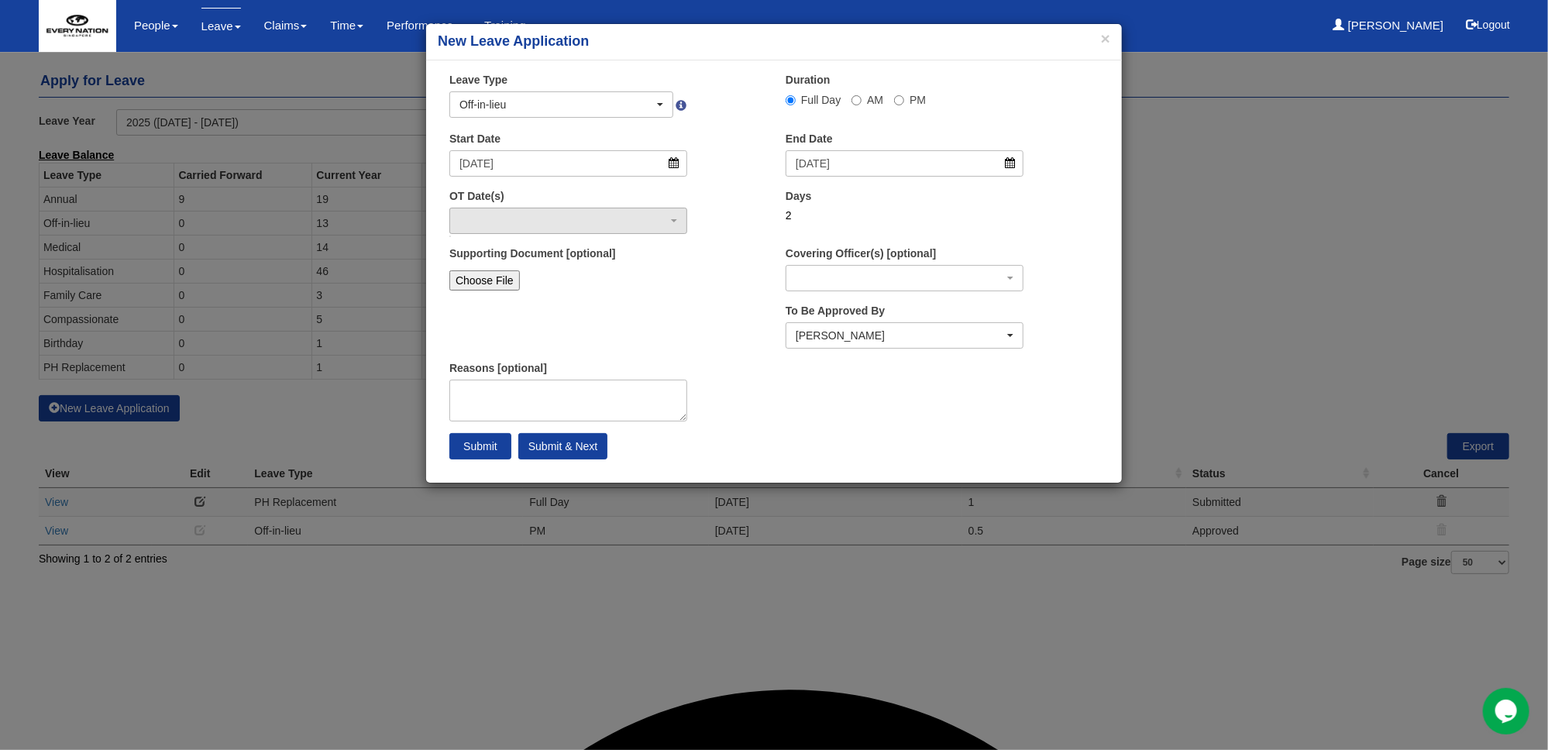
click at [690, 279] on div "Supporting Document [optional] Choose File" at bounding box center [568, 271] width 261 height 50
click at [589, 218] on div "button" at bounding box center [568, 220] width 236 height 25
click at [552, 397] on textarea "Reasons [optional]" at bounding box center [568, 401] width 238 height 42
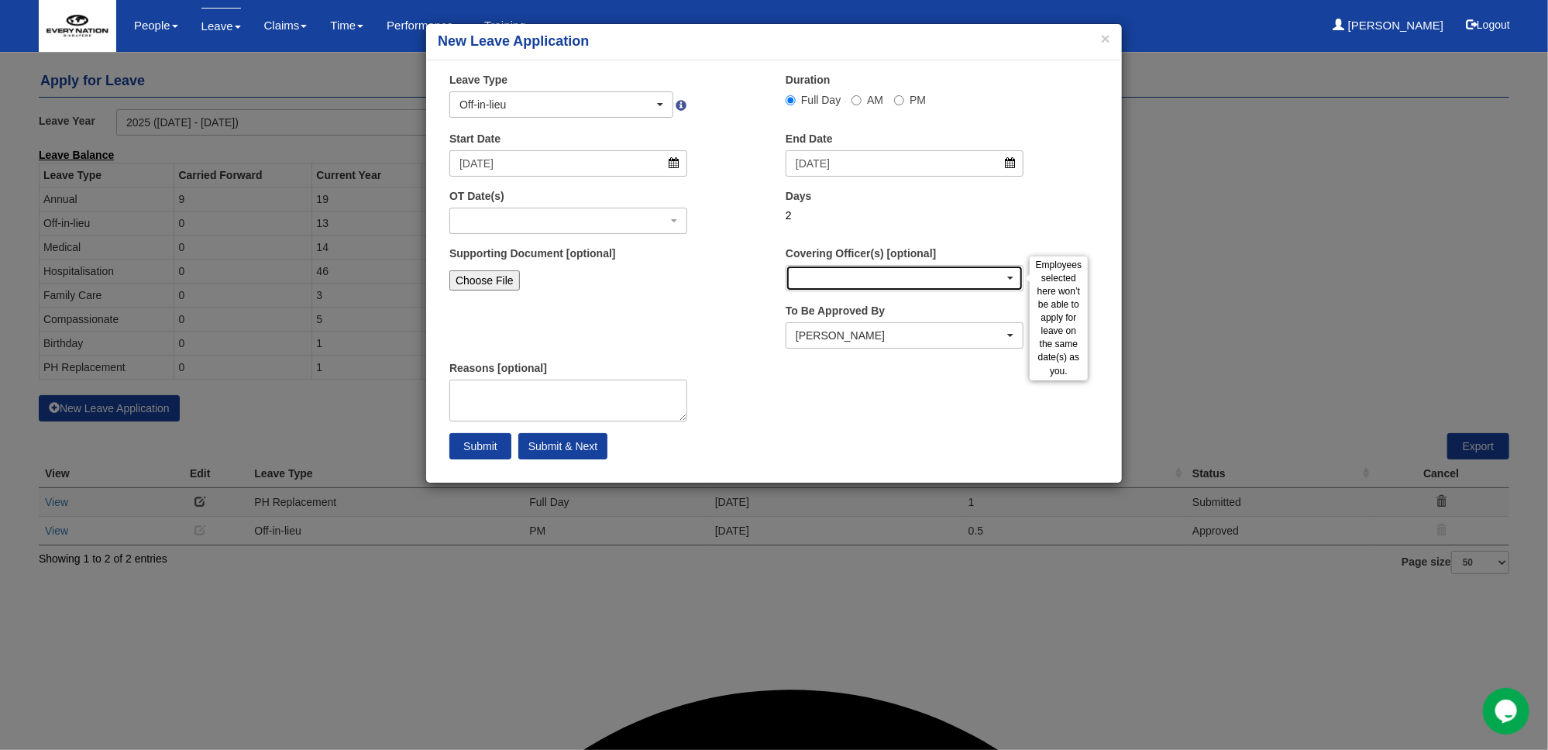
click at [937, 282] on div "button" at bounding box center [904, 278] width 236 height 25
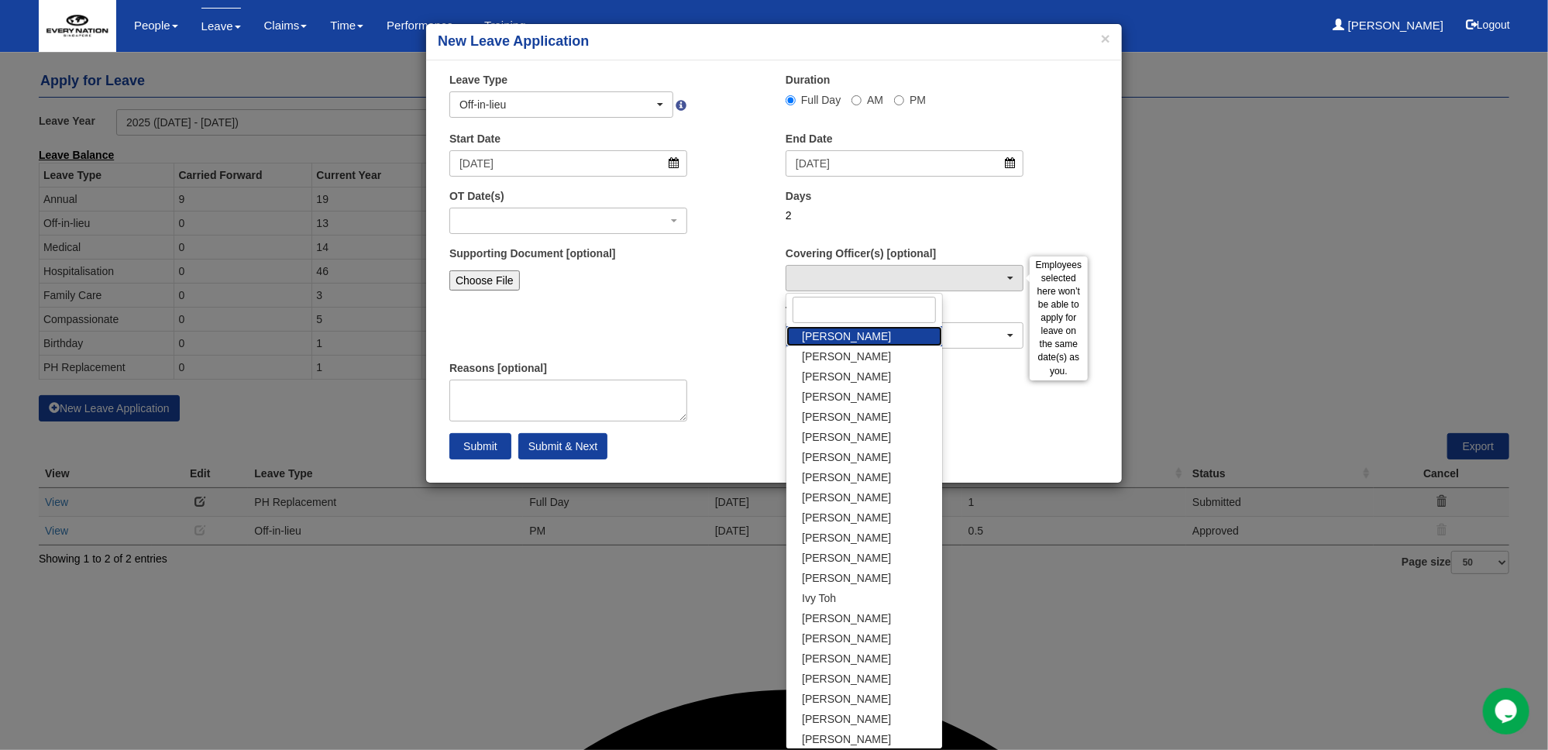
click at [852, 339] on span "[PERSON_NAME]" at bounding box center [846, 336] width 89 height 15
select select "f9fdb41a-740d-413b-8fdb-062be9a296aa"
click at [563, 396] on textarea "Reasons [optional]" at bounding box center [568, 401] width 238 height 42
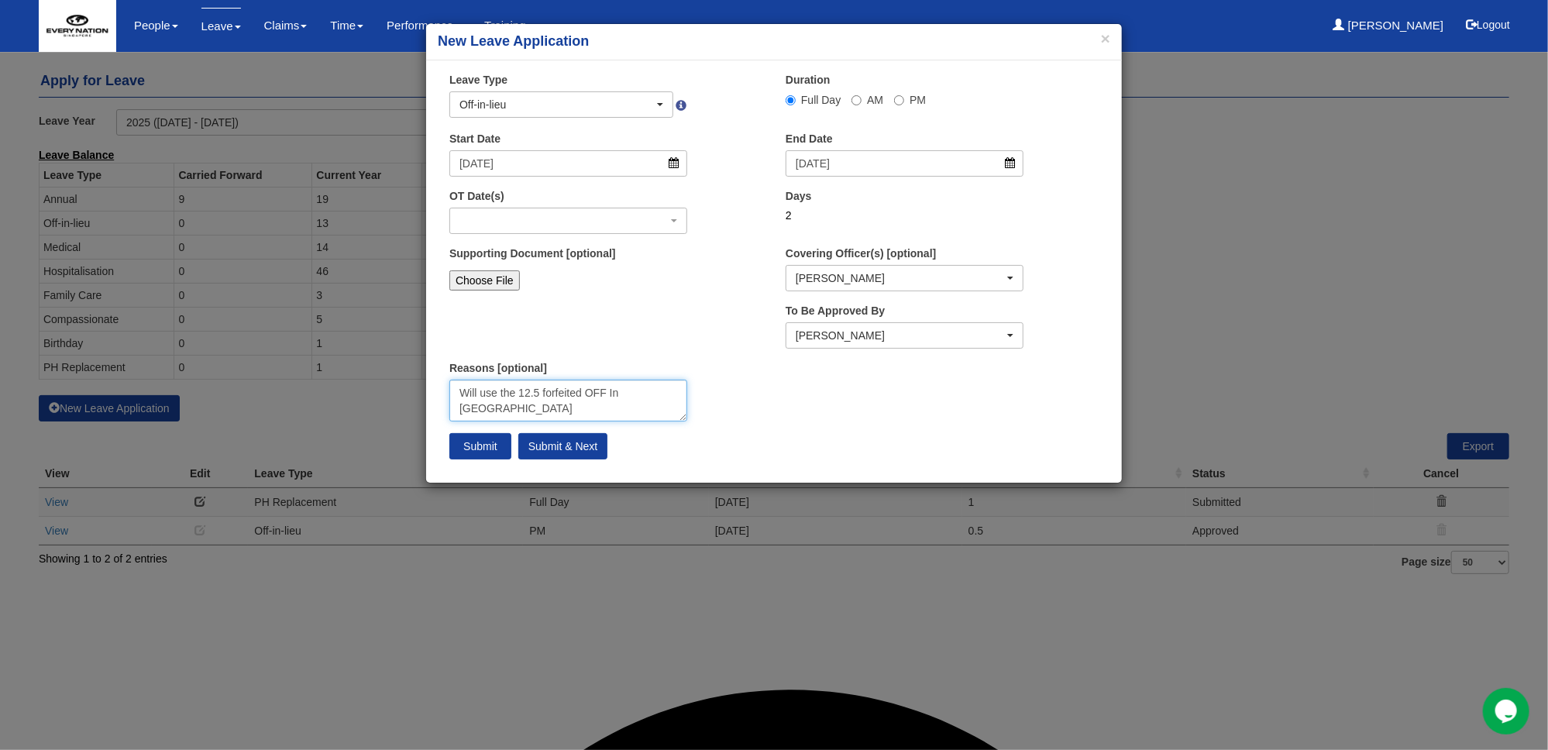
type textarea "Will use the 12.5 forfeited OFF In [GEOGRAPHIC_DATA]"
click at [496, 449] on input "Submit" at bounding box center [480, 446] width 62 height 26
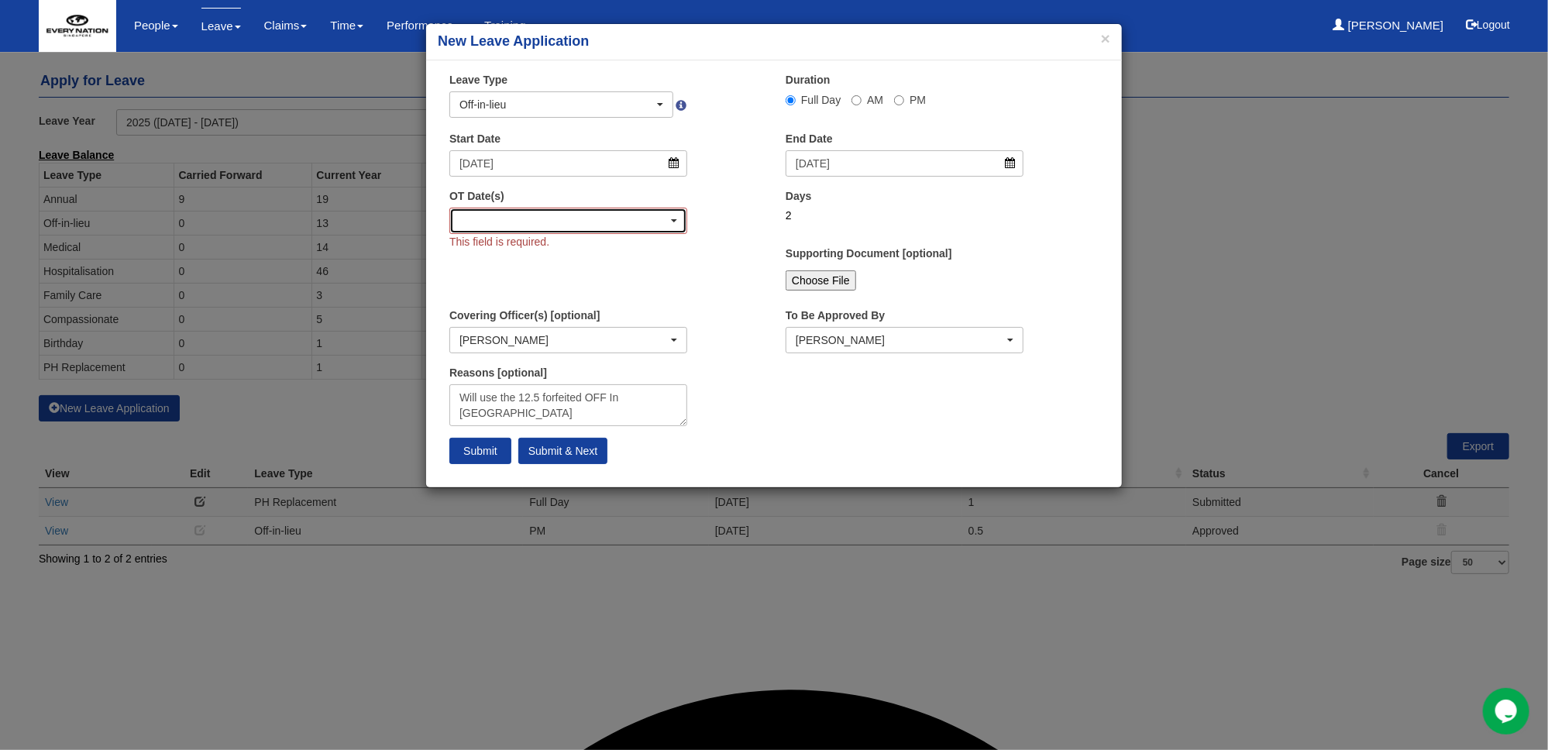
click at [672, 219] on span "button" at bounding box center [674, 220] width 6 height 3
click at [1105, 38] on button "×" at bounding box center [1105, 38] width 9 height 16
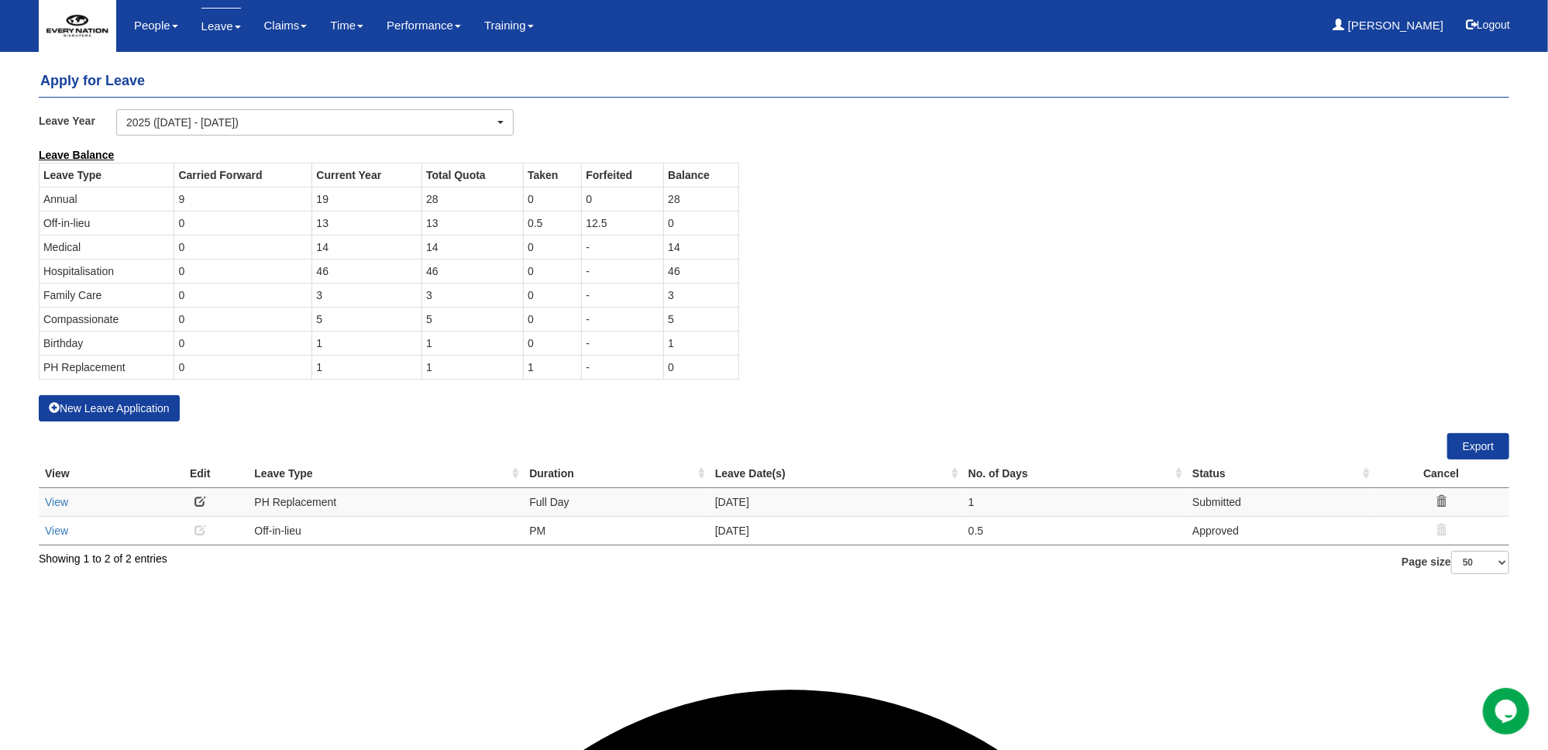
click at [944, 260] on div "Leave Balance Leave Type Carried Forward Current Year Total Quota Taken Forfeit…" at bounding box center [762, 271] width 1471 height 248
